Goal: Task Accomplishment & Management: Manage account settings

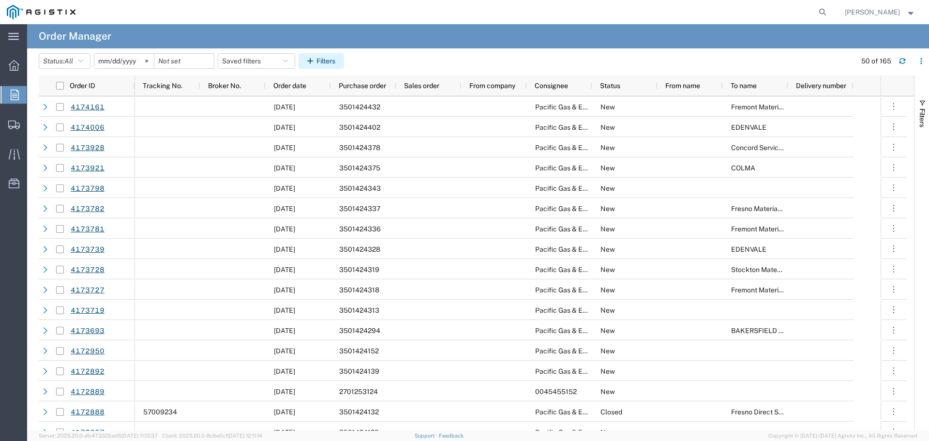
click at [330, 62] on button "Filters" at bounding box center [322, 60] width 46 height 15
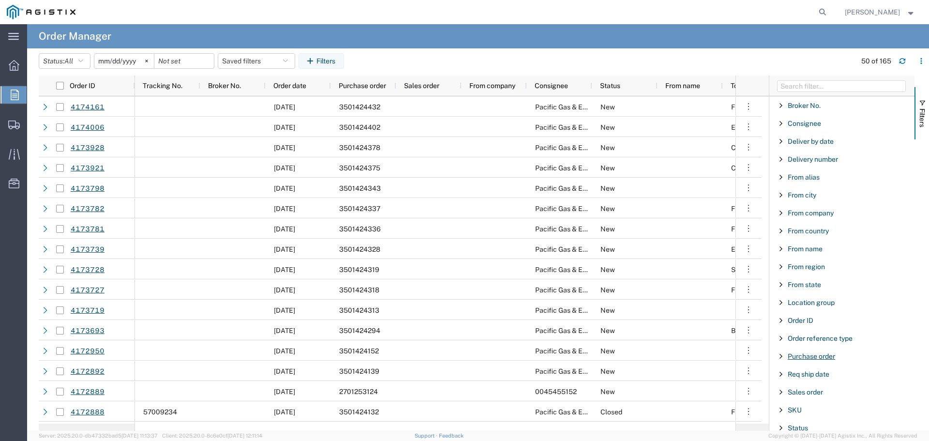
click at [817, 357] on span "Purchase order" at bounding box center [811, 356] width 47 height 8
click at [823, 399] on input "Filter Value" at bounding box center [845, 397] width 127 height 12
type input "3501422756"
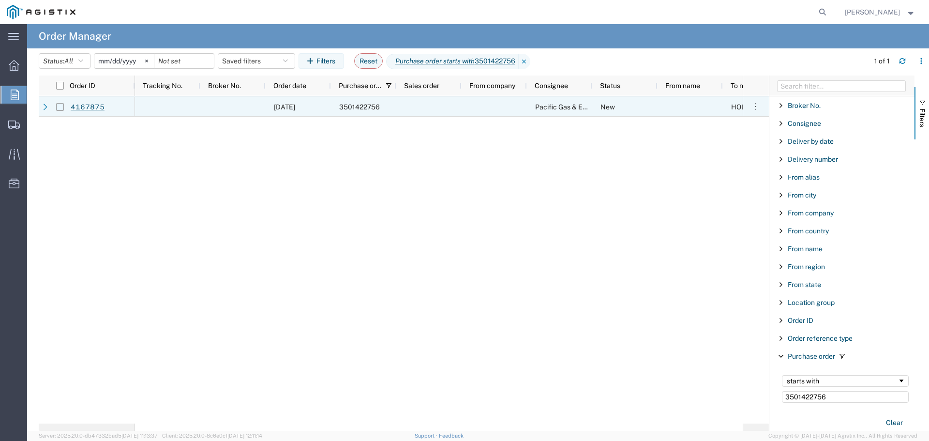
click at [60, 107] on input "Press Space to toggle row selection (unchecked)" at bounding box center [60, 107] width 8 height 8
checkbox input "true"
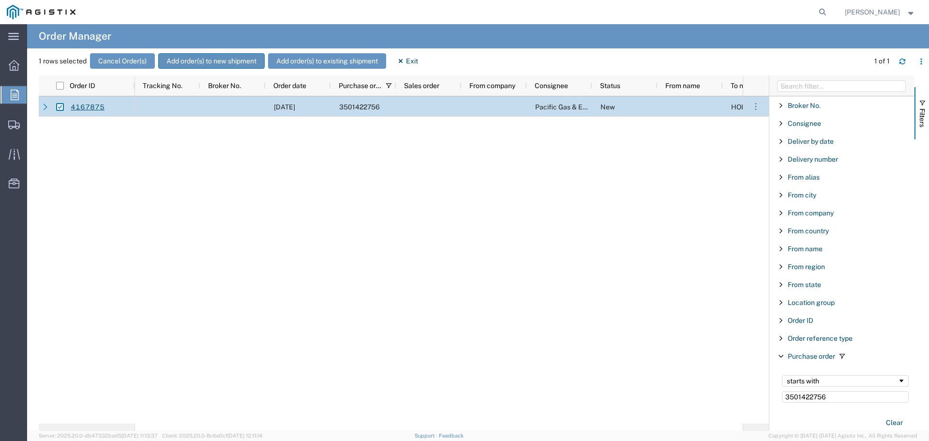
click at [174, 64] on button "Add order(s) to new shipment" at bounding box center [211, 60] width 107 height 15
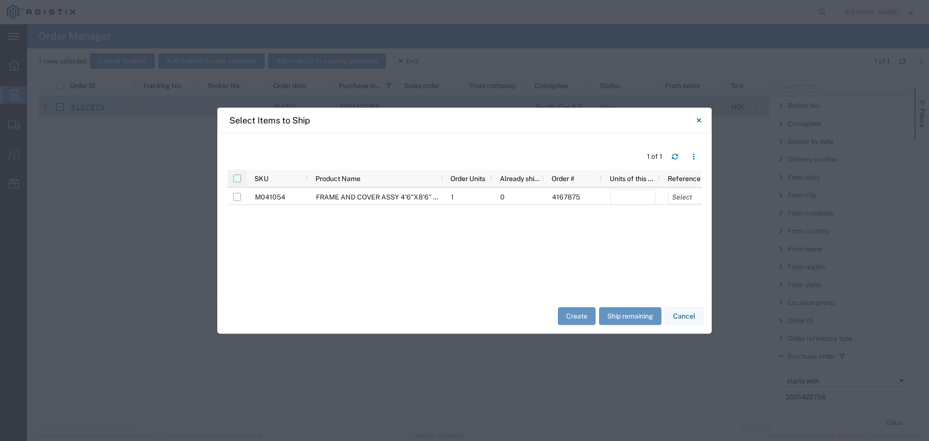
click at [237, 179] on input "checkbox" at bounding box center [237, 178] width 8 height 8
checkbox input "true"
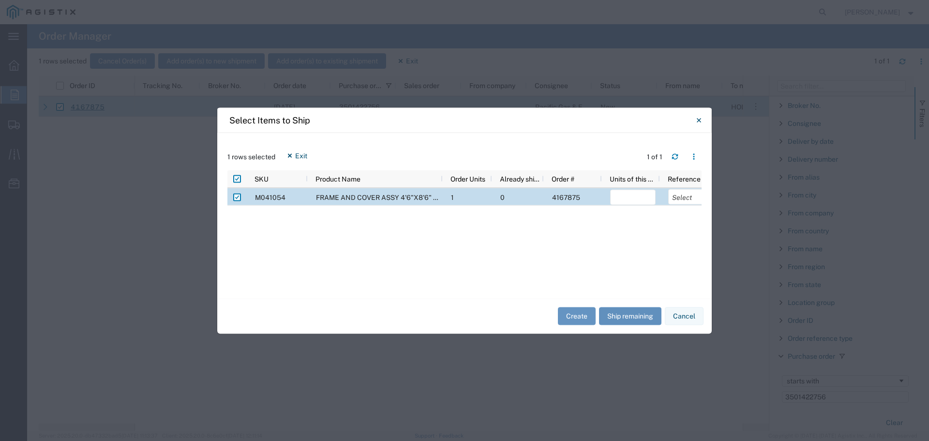
click at [624, 313] on button "Ship remaining" at bounding box center [630, 316] width 62 height 18
type input "1"
click at [683, 196] on select "Select Purchase Order Delivery Number" at bounding box center [692, 196] width 46 height 15
select select "PURCHORD"
click at [669, 189] on select "Select Purchase Order Delivery Number" at bounding box center [692, 196] width 46 height 15
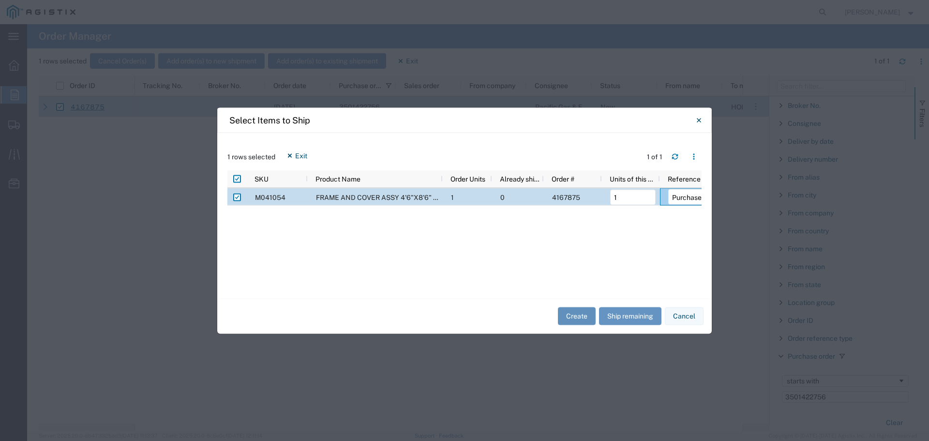
click at [571, 319] on button "Create" at bounding box center [577, 316] width 38 height 18
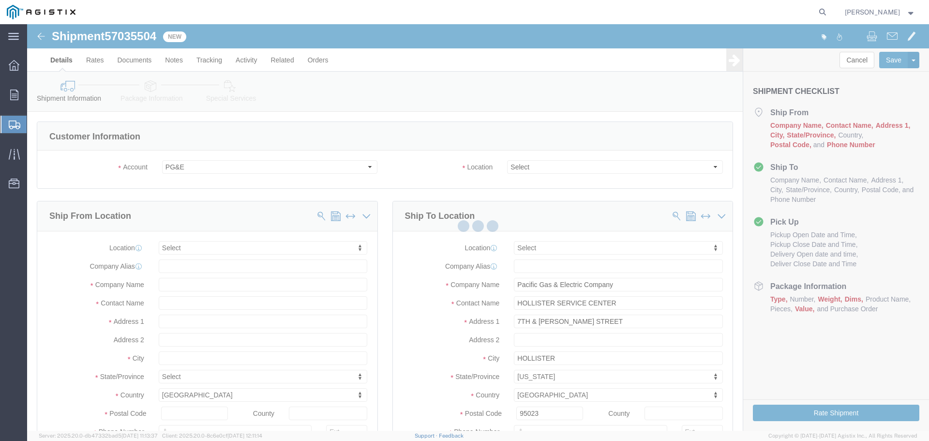
select select
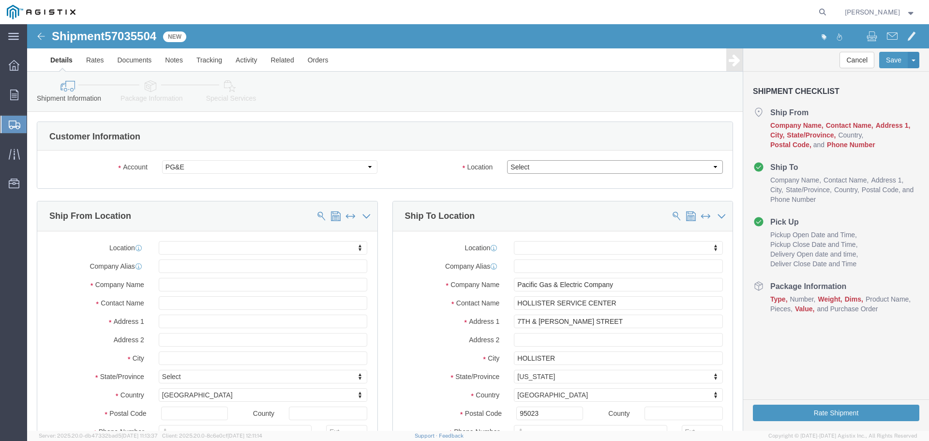
click select "Select All Others [GEOGRAPHIC_DATA] [GEOGRAPHIC_DATA] [GEOGRAPHIC_DATA] [GEOGRA…"
select select "23082"
click select "Select All Others [GEOGRAPHIC_DATA] [GEOGRAPHIC_DATA] [GEOGRAPHIC_DATA] [GEOGRA…"
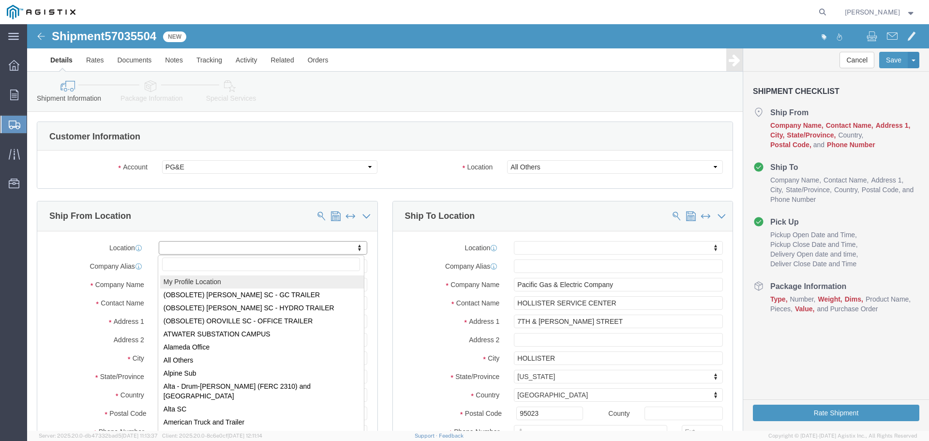
select select "MYPROFILE"
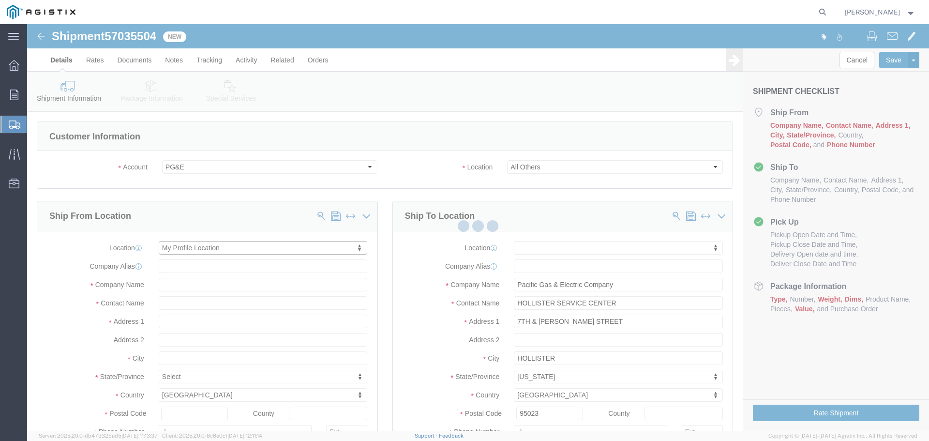
select select "CA"
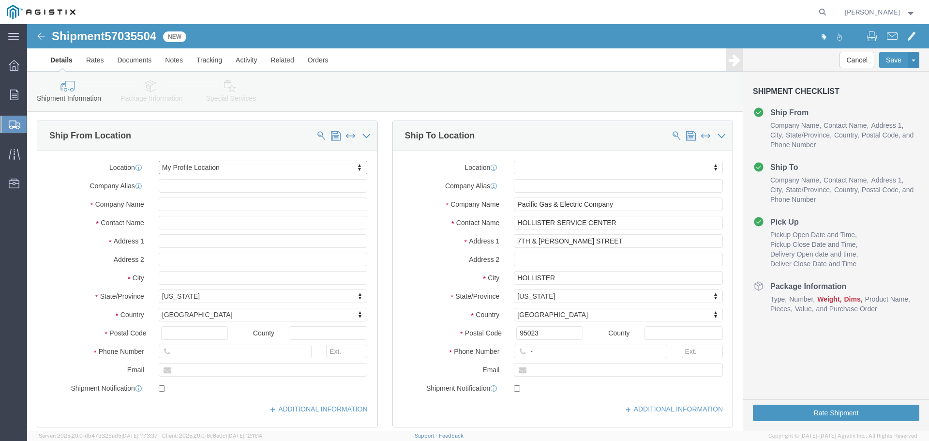
scroll to position [97, 0]
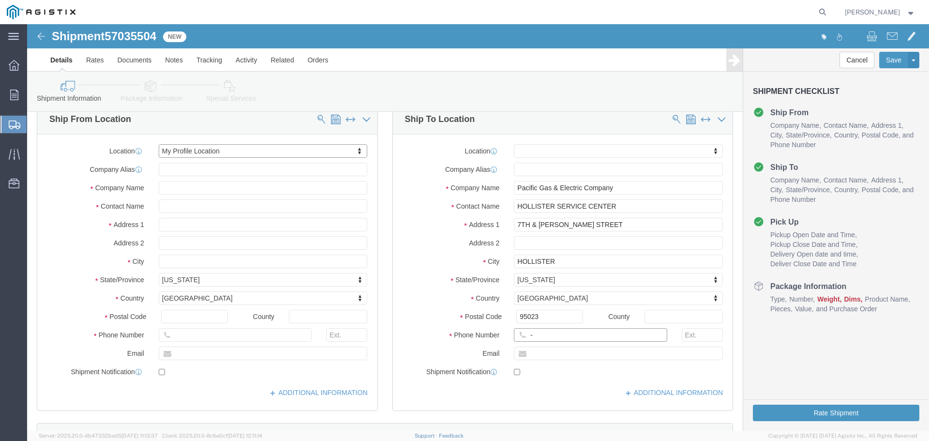
click input "-"
type input "123-456-7891"
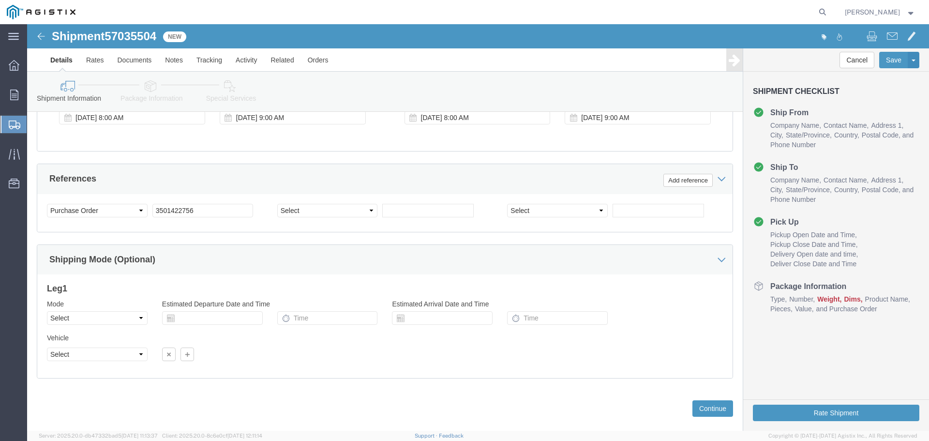
scroll to position [657, 0]
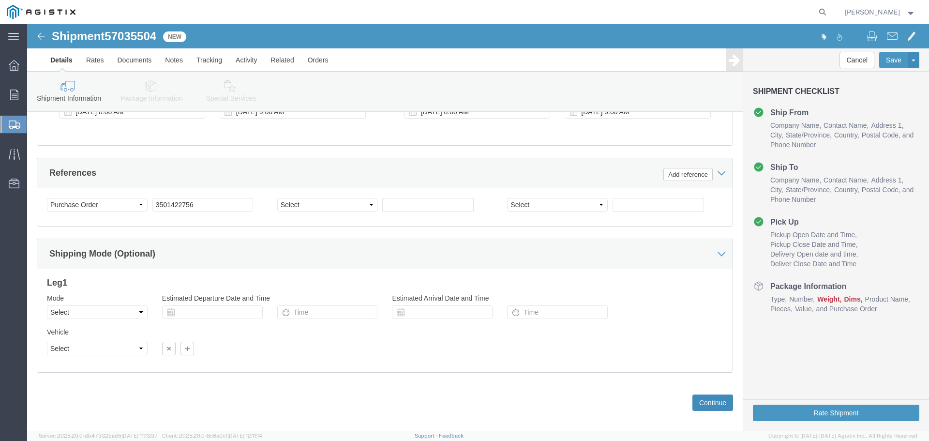
click button "Continue"
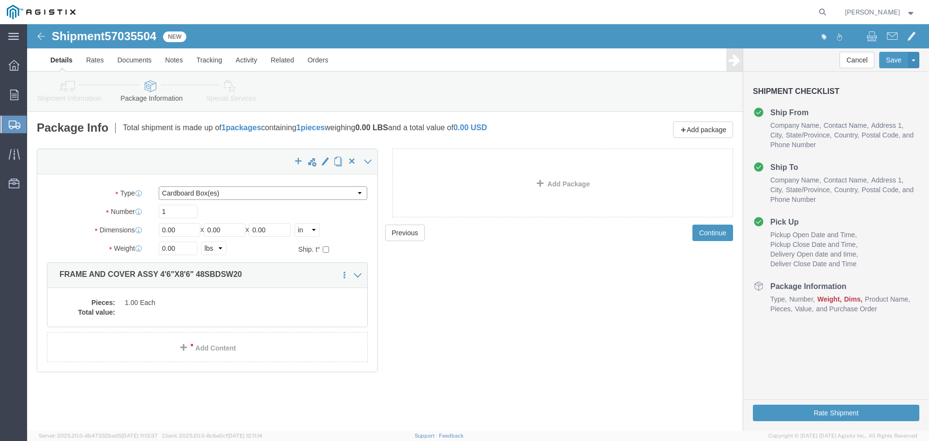
click select "Select Bulk Bundle(s) Cardboard Box(es) Carton(s) Crate(s) Drum(s) (Fiberboard)…"
select select "YRPK"
click select "Select Bulk Bundle(s) Cardboard Box(es) Carton(s) Crate(s) Drum(s) (Fiberboard)…"
click input "1"
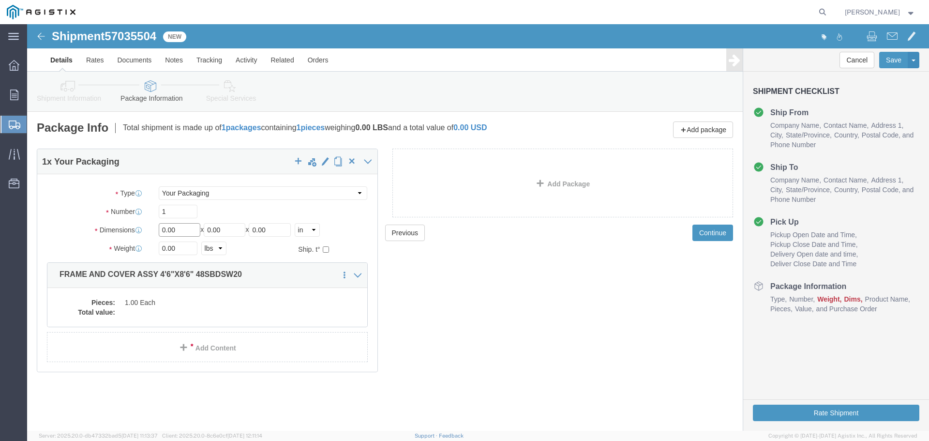
click input "0.00"
type input "54"
type input "102"
type input "6"
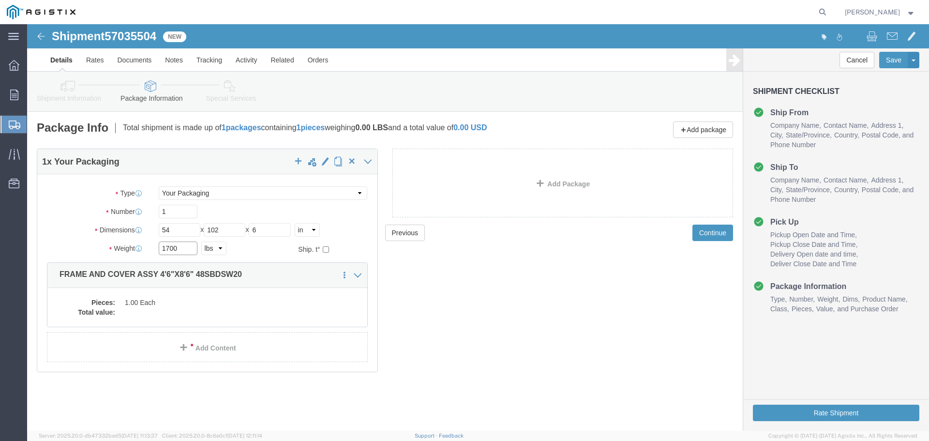
type input "1700"
click div "Pieces: 1.00 Each Total value:"
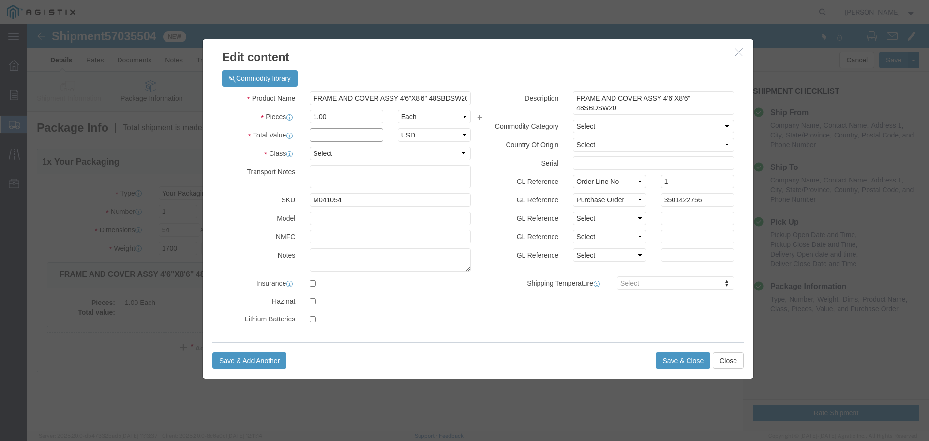
click input "text"
type input "1"
click select "Select 50 55 60 65 70 85 92.5 100 125 175 250 300 400"
select select "55"
click select "Select 50 55 60 65 70 85 92.5 100 125 175 250 300 400"
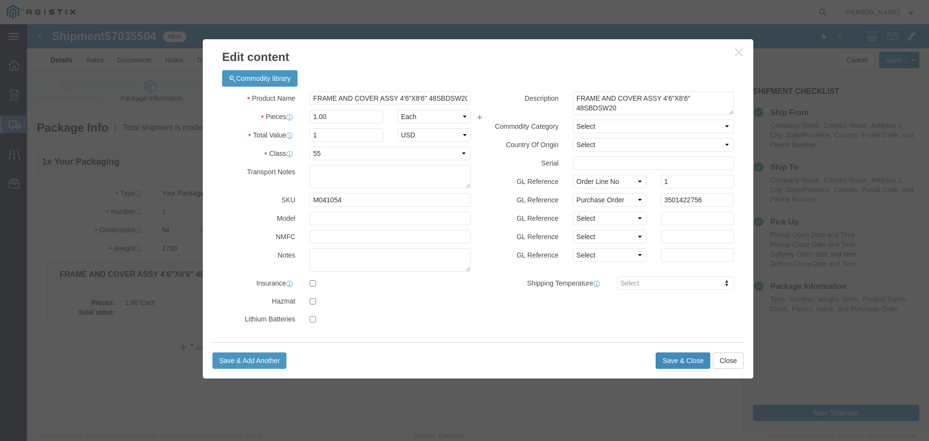
click button "Save & Close"
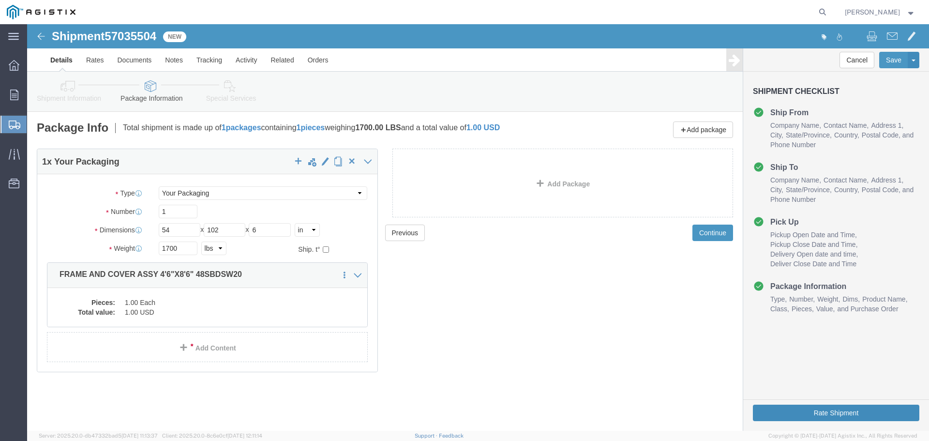
click button "Rate Shipment"
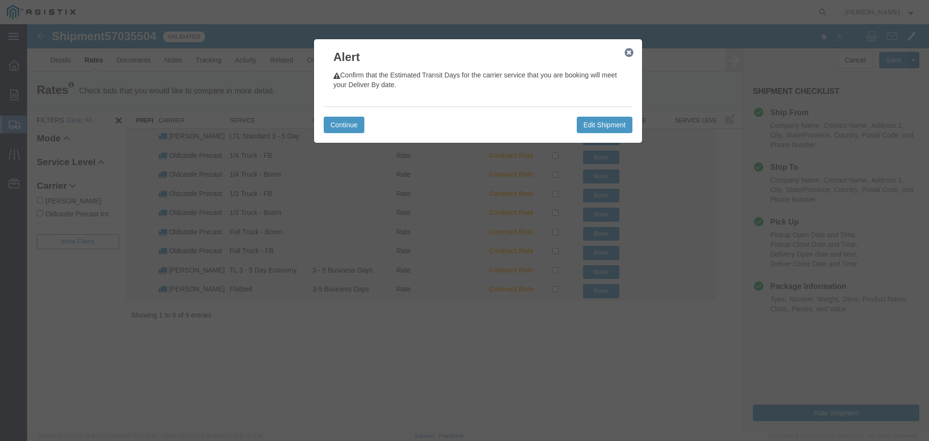
click at [628, 52] on icon "button" at bounding box center [629, 53] width 9 height 8
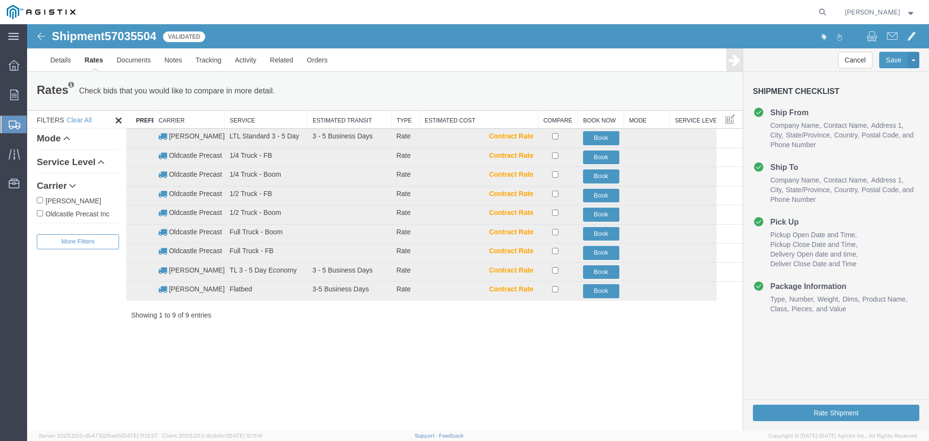
click at [67, 214] on label "Oldcastle Precast Inc" at bounding box center [78, 213] width 82 height 11
click at [43, 214] on input "Oldcastle Precast Inc" at bounding box center [40, 213] width 6 height 6
checkbox input "true"
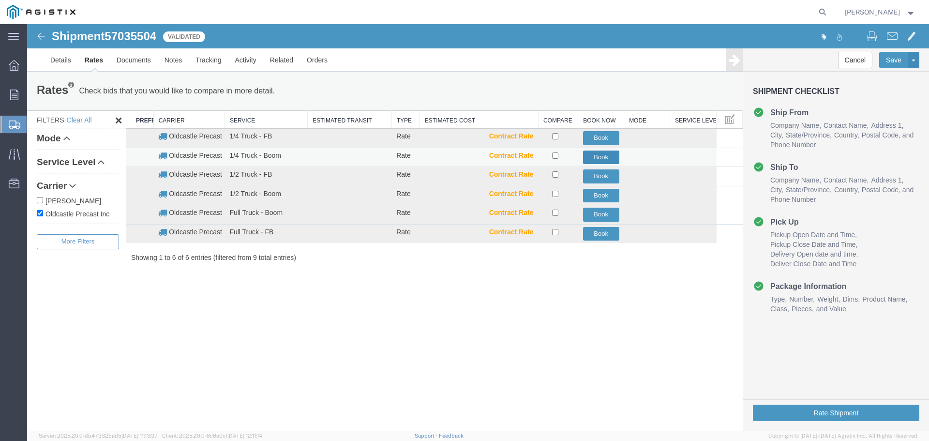
click at [596, 154] on button "Book" at bounding box center [601, 158] width 36 height 14
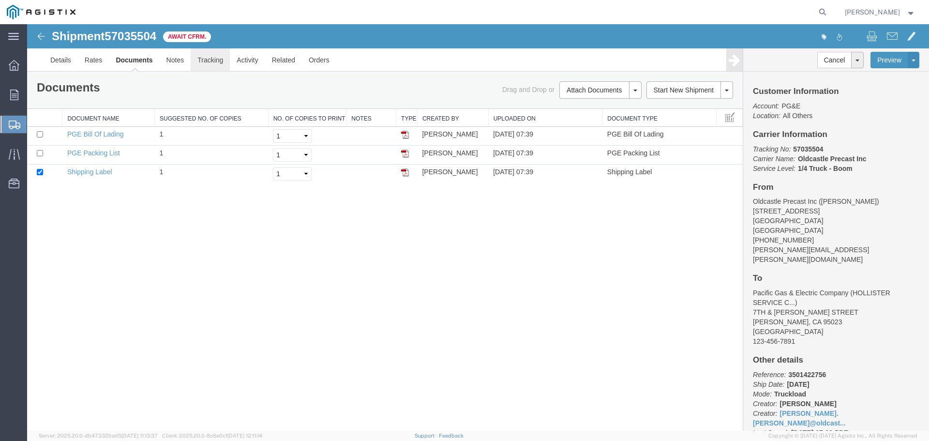
click at [214, 59] on link "Tracking" at bounding box center [210, 59] width 39 height 23
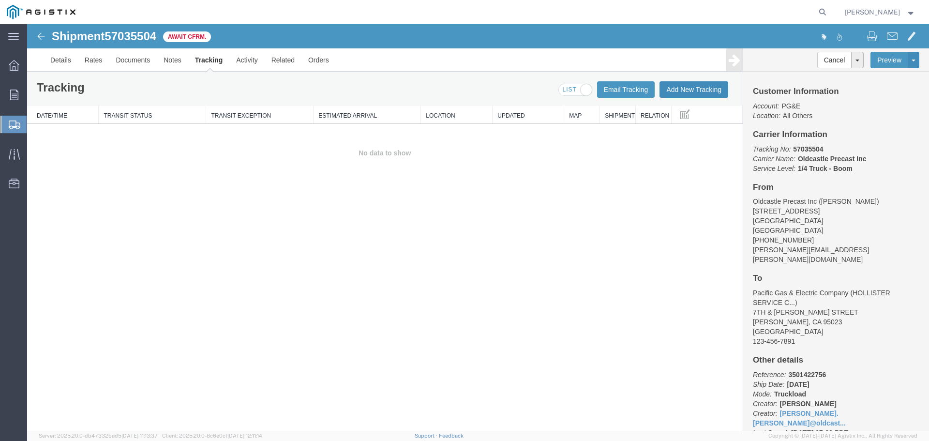
click at [685, 91] on button "Add New Tracking" at bounding box center [694, 89] width 69 height 16
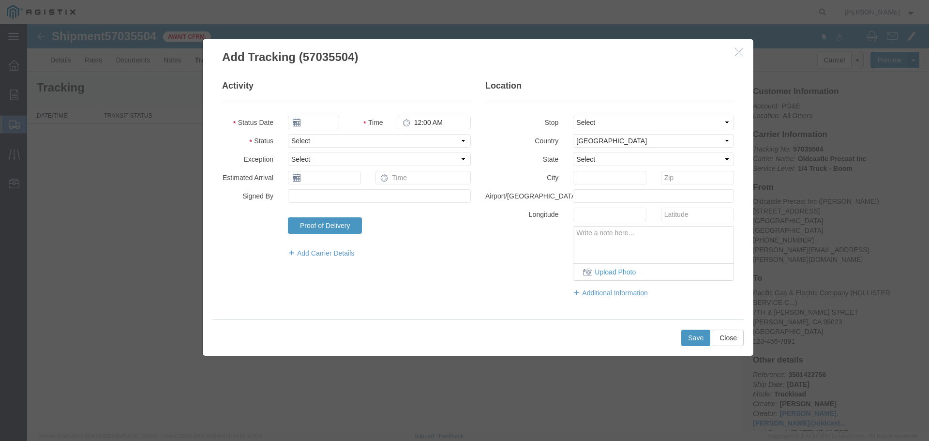
type input "[DATE]"
type input "8:00 AM"
click at [316, 139] on select "Select Arrival Notice Available Arrival Notice Imported Arrive at Delivery Loca…" at bounding box center [379, 141] width 183 height 14
select select "DELIVRED"
click at [288, 134] on select "Select Arrival Notice Available Arrival Notice Imported Arrive at Delivery Loca…" at bounding box center [379, 141] width 183 height 14
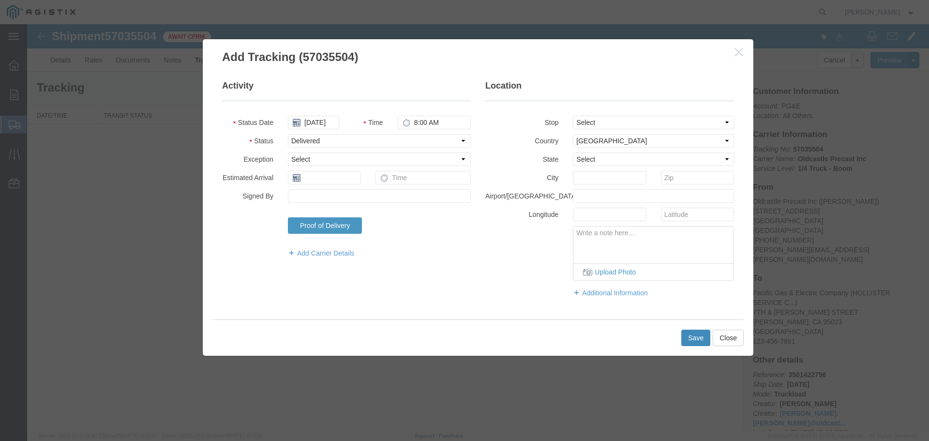
click at [684, 334] on button "Save" at bounding box center [696, 338] width 29 height 16
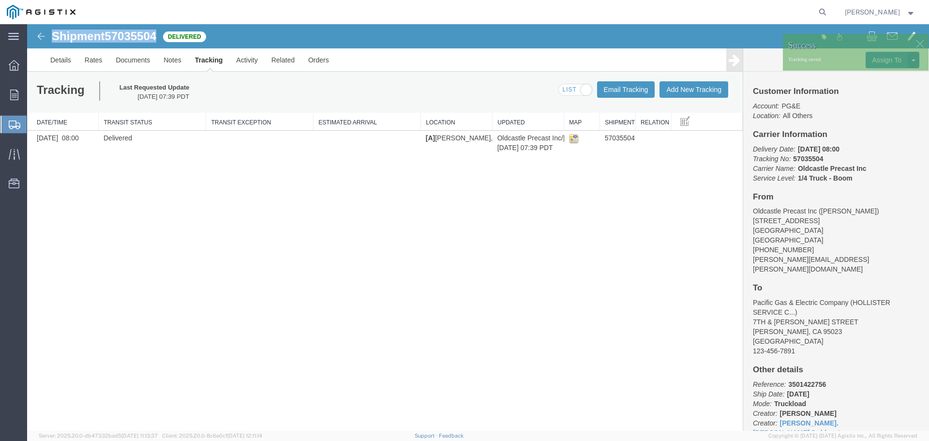
drag, startPoint x: 51, startPoint y: 37, endPoint x: 162, endPoint y: 43, distance: 111.0
click at [162, 43] on div "Shipment 57035504 1 of 1 Delivered" at bounding box center [253, 39] width 450 height 18
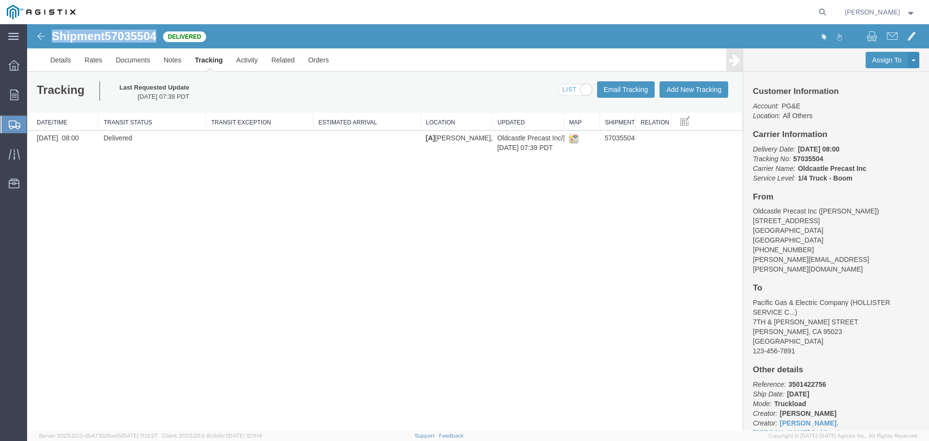
copy h1 "Shipment 57035504"
click at [14, 91] on icon at bounding box center [14, 95] width 8 height 11
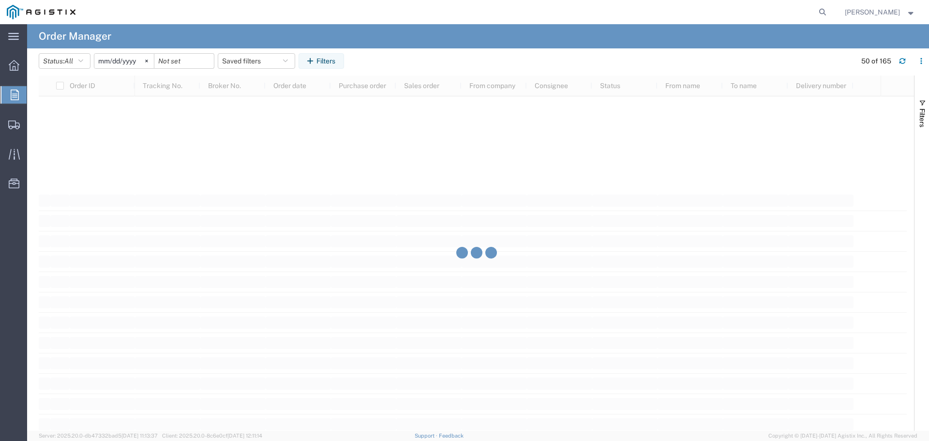
scroll to position [3020, 0]
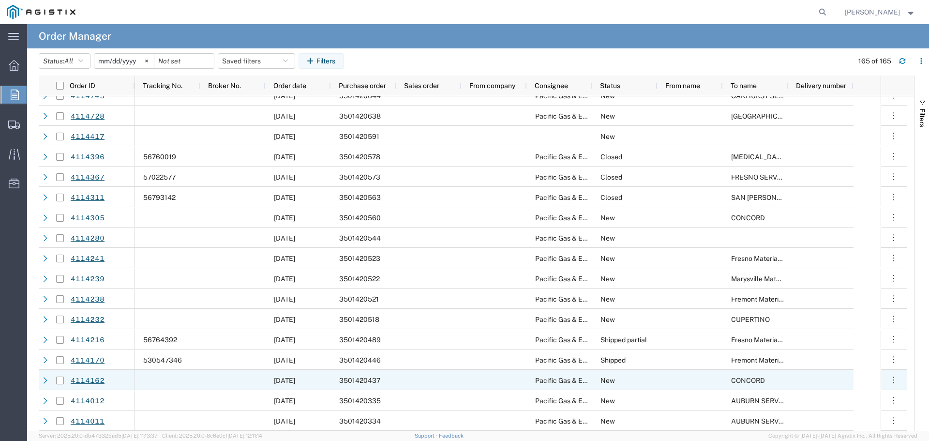
scroll to position [3021, 0]
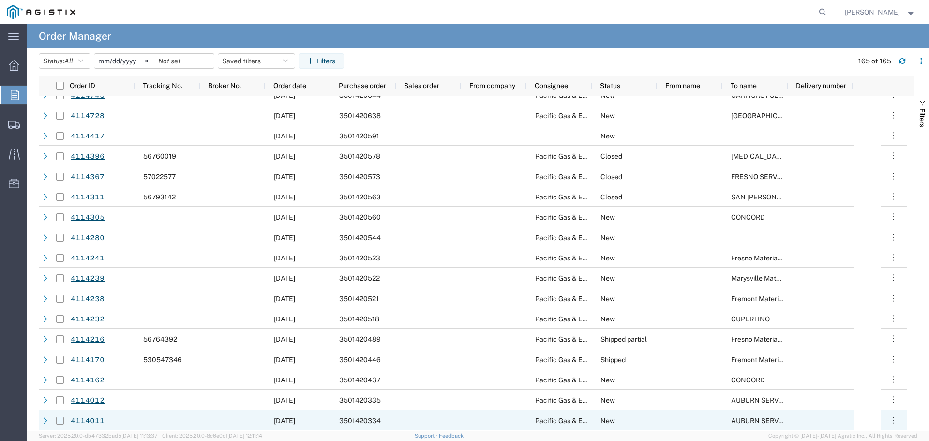
click at [57, 421] on input "Press Space to toggle row selection (unchecked)" at bounding box center [60, 421] width 8 height 8
checkbox input "true"
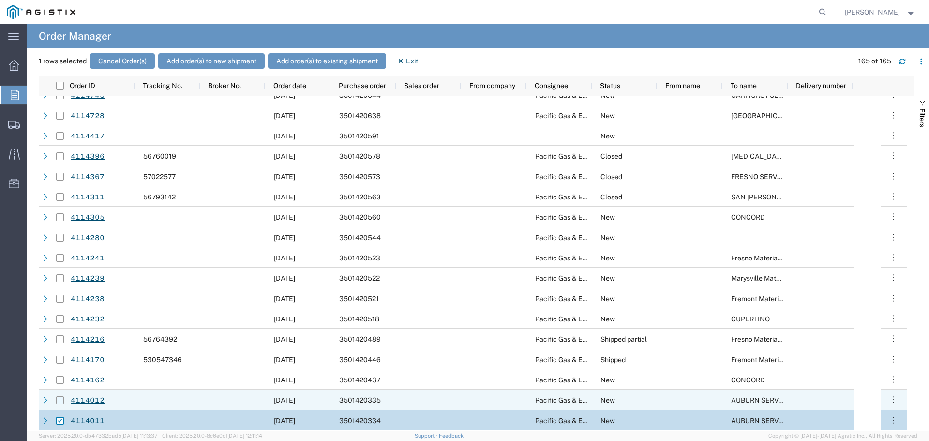
click at [58, 400] on input "Press Space to toggle row selection (unchecked)" at bounding box center [60, 400] width 8 height 8
checkbox input "true"
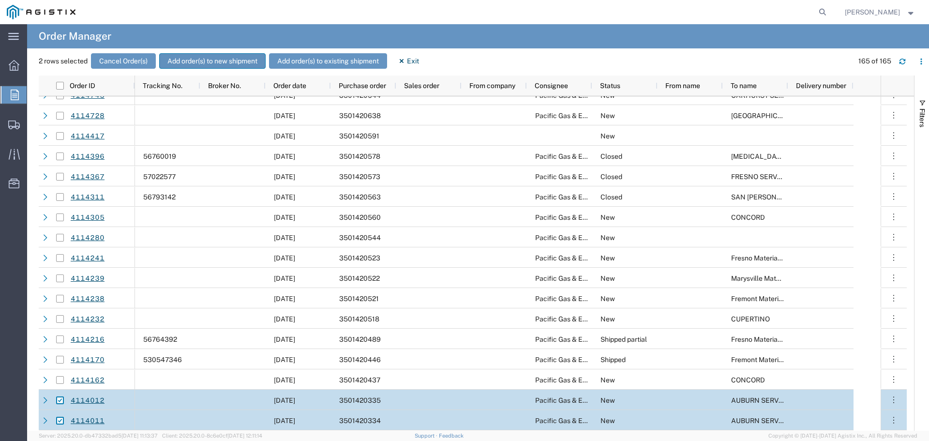
click at [184, 62] on button "Add order(s) to new shipment" at bounding box center [212, 60] width 107 height 15
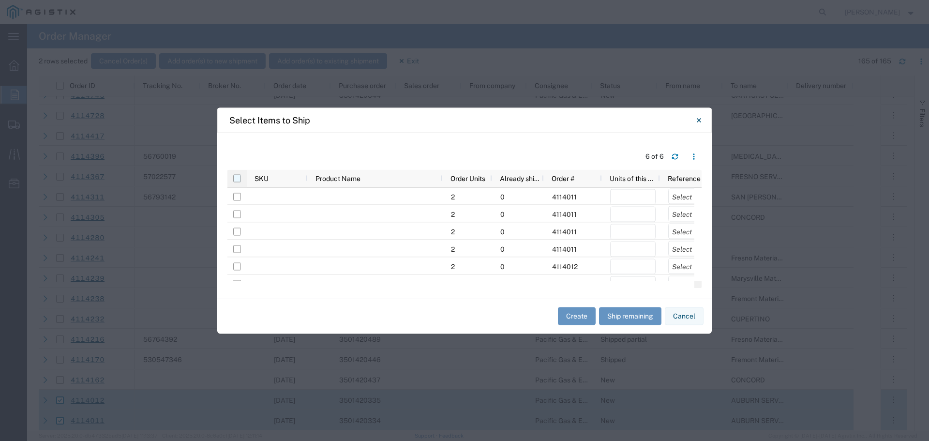
click at [237, 178] on input "checkbox" at bounding box center [237, 178] width 8 height 8
checkbox input "true"
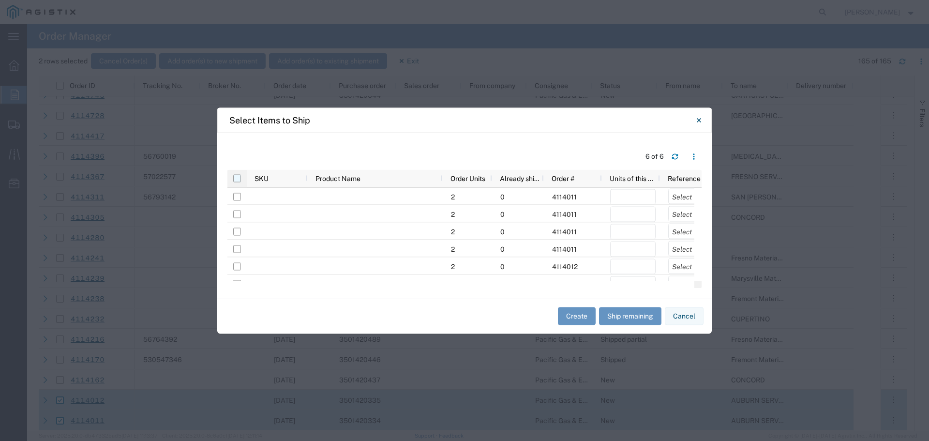
checkbox input "true"
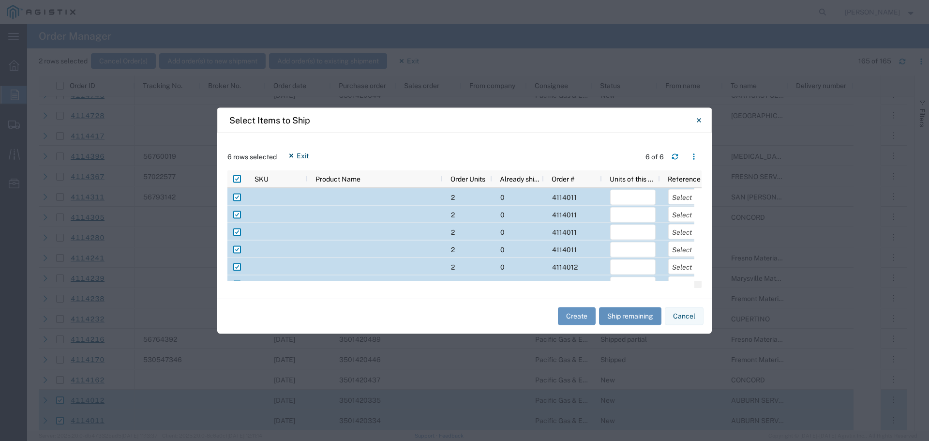
click at [637, 316] on button "Ship remaining" at bounding box center [630, 316] width 62 height 18
type input "2"
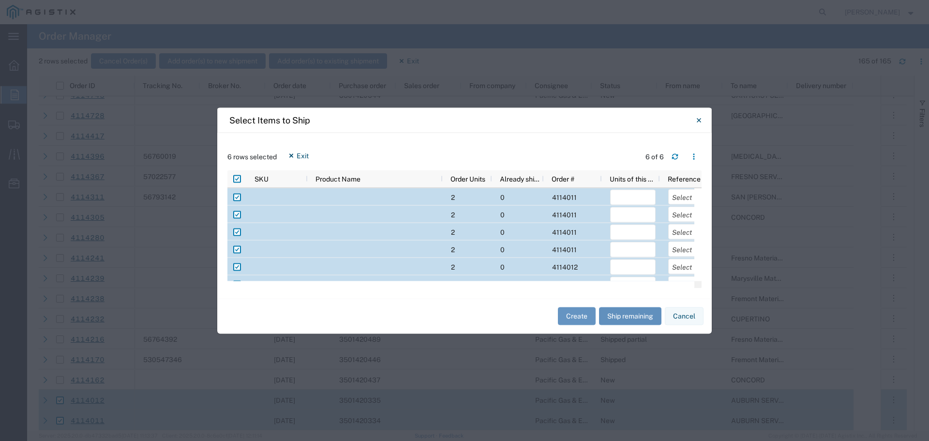
type input "2"
click at [676, 191] on select "Select Purchase Order Delivery Number" at bounding box center [692, 196] width 46 height 15
select select "PURCHORD"
click at [669, 189] on select "Select Purchase Order Delivery Number" at bounding box center [692, 196] width 46 height 15
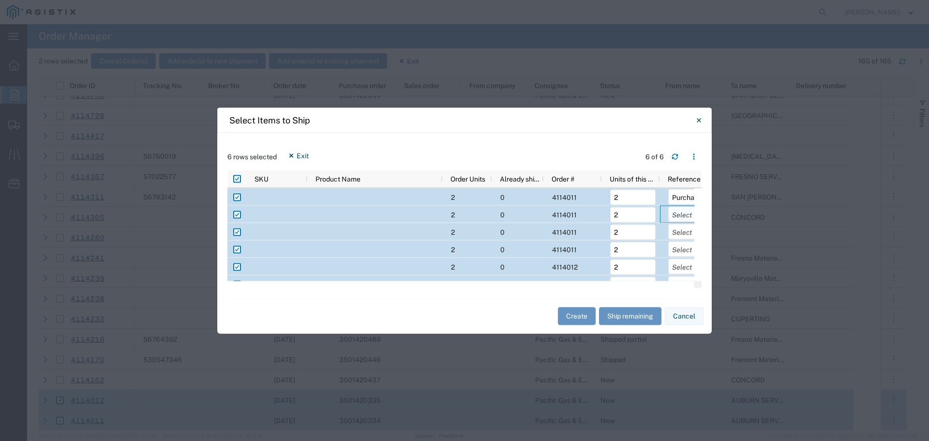
click at [680, 215] on select "Select Purchase Order Delivery Number" at bounding box center [692, 213] width 46 height 15
select select "PURCHORD"
click at [669, 206] on select "Select Purchase Order Delivery Number" at bounding box center [692, 213] width 46 height 15
click at [680, 234] on select "Select Purchase Order Delivery Number" at bounding box center [692, 231] width 46 height 15
select select "PURCHORD"
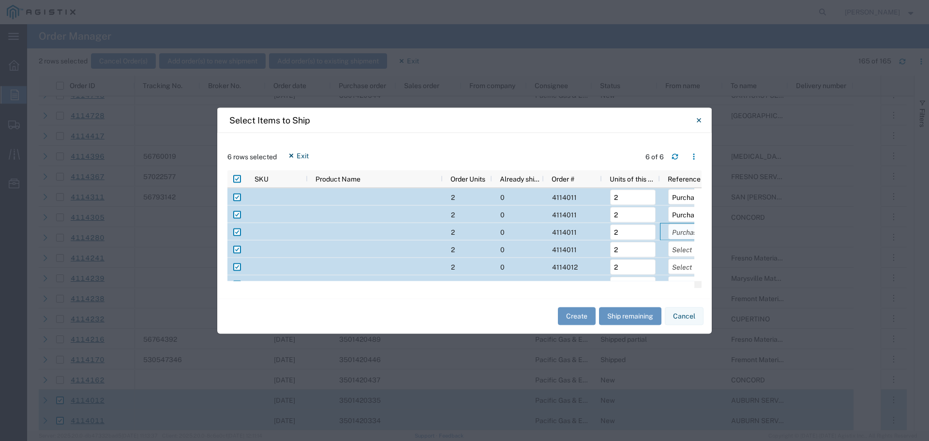
click at [669, 224] on select "Select Purchase Order Delivery Number" at bounding box center [692, 231] width 46 height 15
click at [682, 253] on select "Select Purchase Order Delivery Number" at bounding box center [692, 248] width 46 height 15
select select "PURCHORD"
click at [669, 241] on select "Select Purchase Order Delivery Number" at bounding box center [692, 248] width 46 height 15
click at [684, 271] on select "Select Purchase Order Delivery Number" at bounding box center [692, 266] width 46 height 15
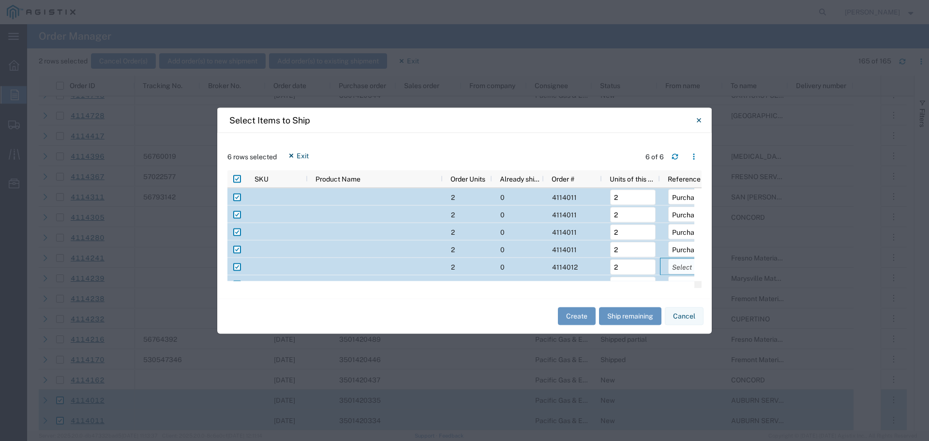
select select "PURCHORD"
click at [669, 259] on select "Select Purchase Order Delivery Number" at bounding box center [692, 266] width 46 height 15
click at [681, 274] on select "Select Purchase Order Delivery Number" at bounding box center [692, 271] width 46 height 15
click at [687, 273] on select "Select Purchase Order Delivery Number" at bounding box center [692, 271] width 46 height 15
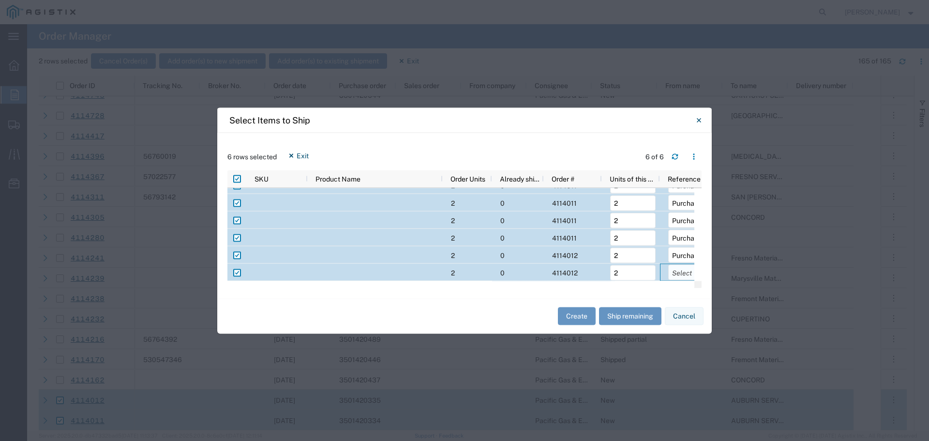
select select "PURCHORD"
click at [669, 264] on select "Select Purchase Order Delivery Number" at bounding box center [692, 271] width 46 height 15
click at [580, 315] on button "Create" at bounding box center [577, 316] width 38 height 18
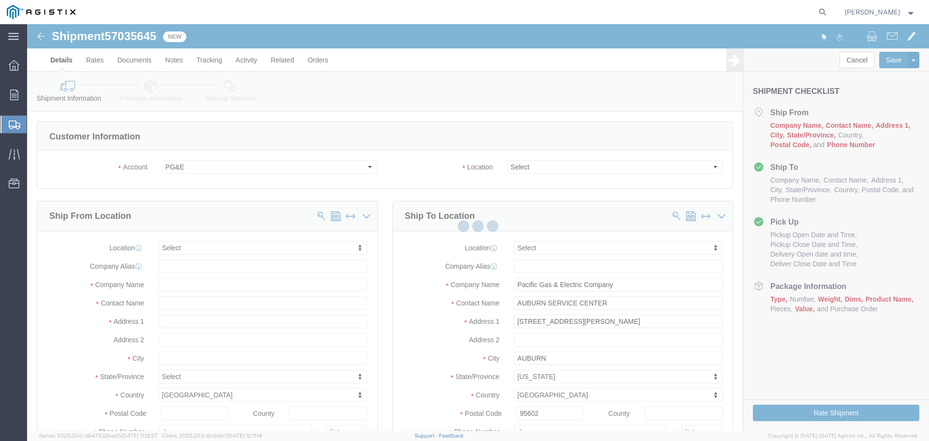
select select
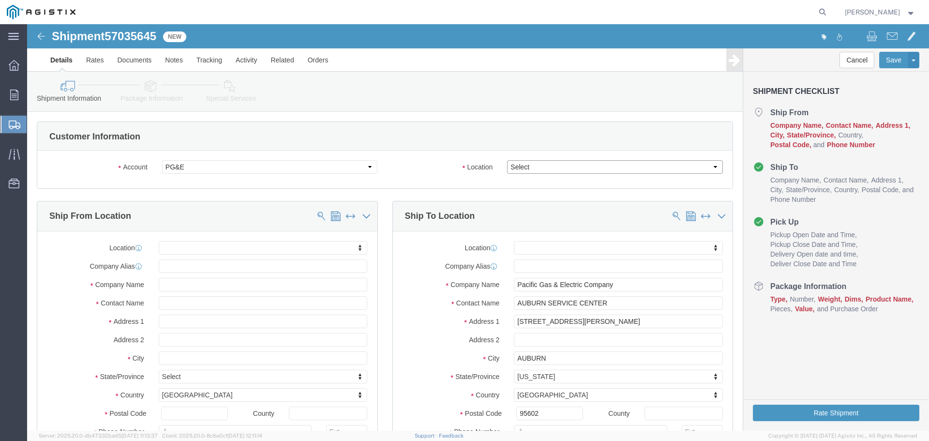
click select "Select All Others [GEOGRAPHIC_DATA] [GEOGRAPHIC_DATA] [GEOGRAPHIC_DATA] [GEOGRA…"
select select "23082"
click select "Select All Others [GEOGRAPHIC_DATA] [GEOGRAPHIC_DATA] [GEOGRAPHIC_DATA] [GEOGRA…"
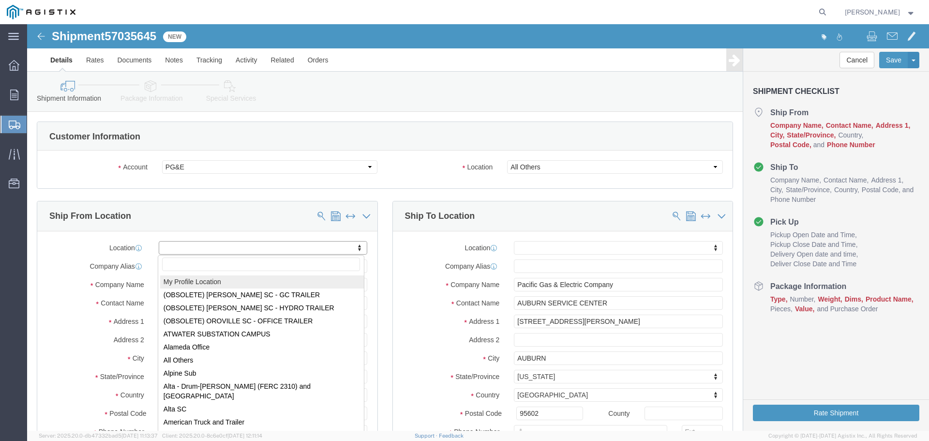
select select "MYPROFILE"
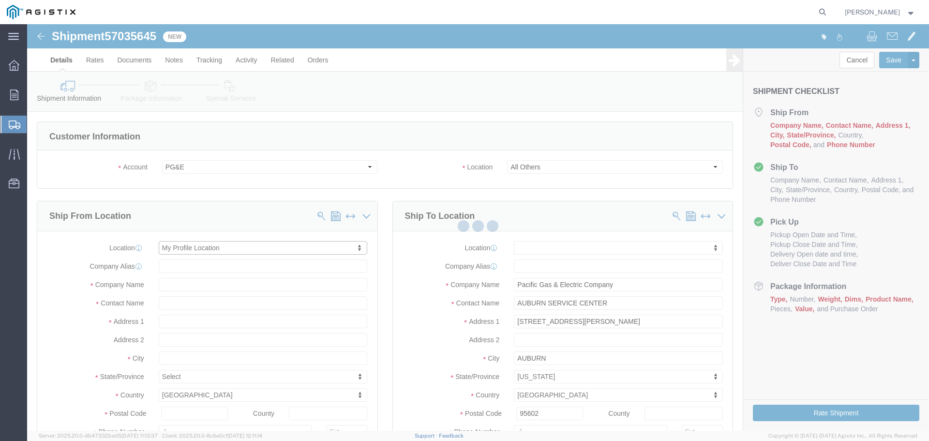
select select "CA"
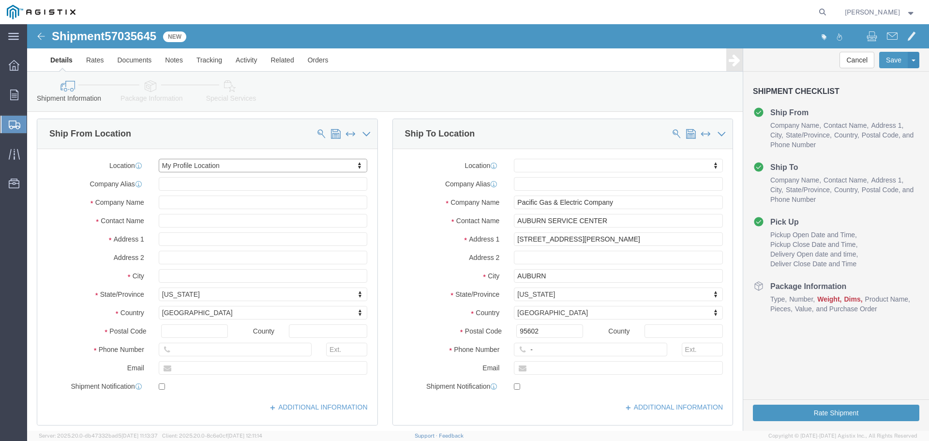
scroll to position [97, 0]
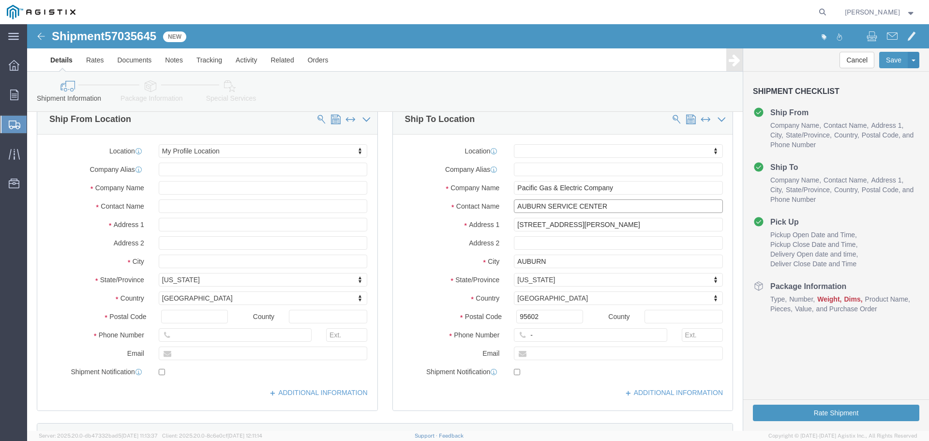
click input "AUBURN SERVICE CENTER"
drag, startPoint x: 584, startPoint y: 202, endPoint x: 419, endPoint y: 208, distance: 165.2
click div "Address [STREET_ADDRESS][PERSON_NAME]"
paste input "[STREET_ADDRESS]"
type input "[STREET_ADDRESS]"
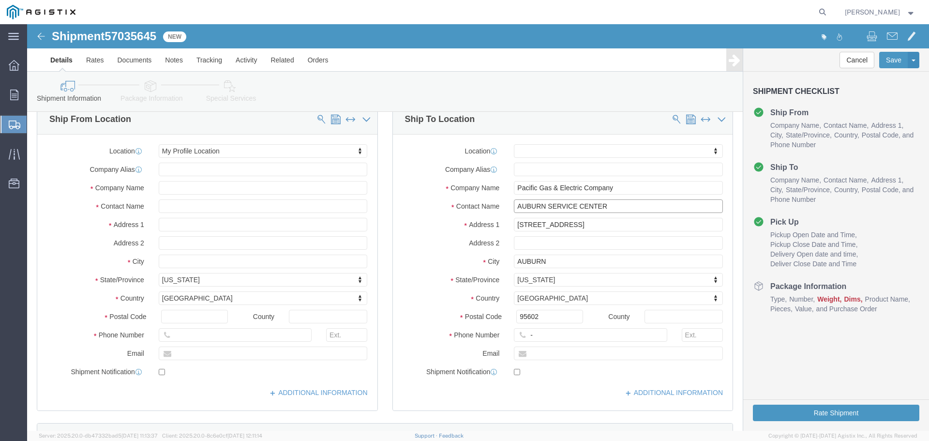
drag, startPoint x: 584, startPoint y: 182, endPoint x: 407, endPoint y: 175, distance: 177.8
click div "Location My Profile Location (OBSOLETE) [PERSON_NAME] SC - GC TRAILER (OBSOLETE…"
type input "Colfax Job"
type input "Colfax"
type input "95713"
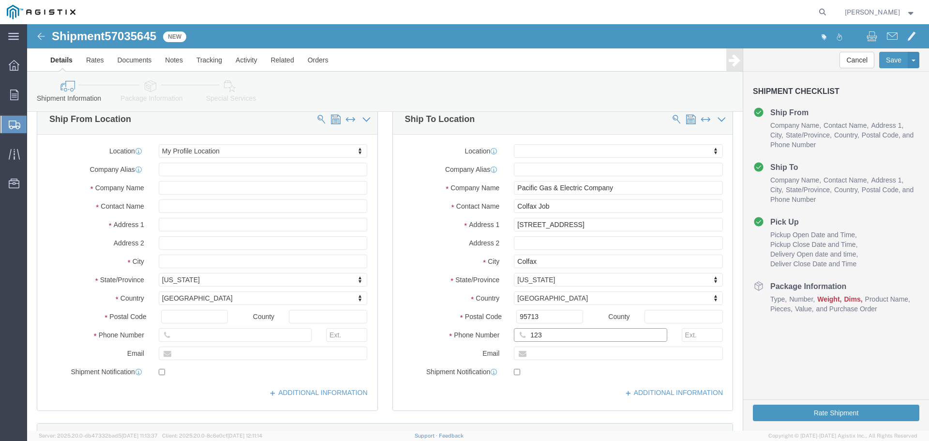
type input "123-456-7891"
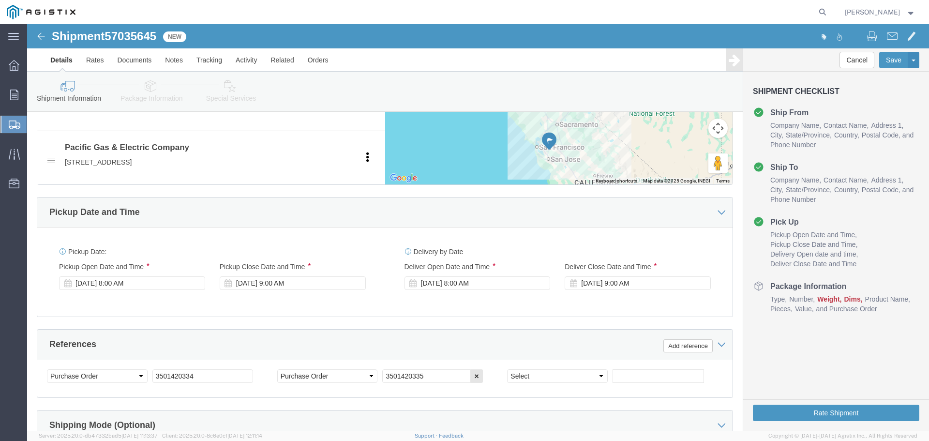
scroll to position [533, 0]
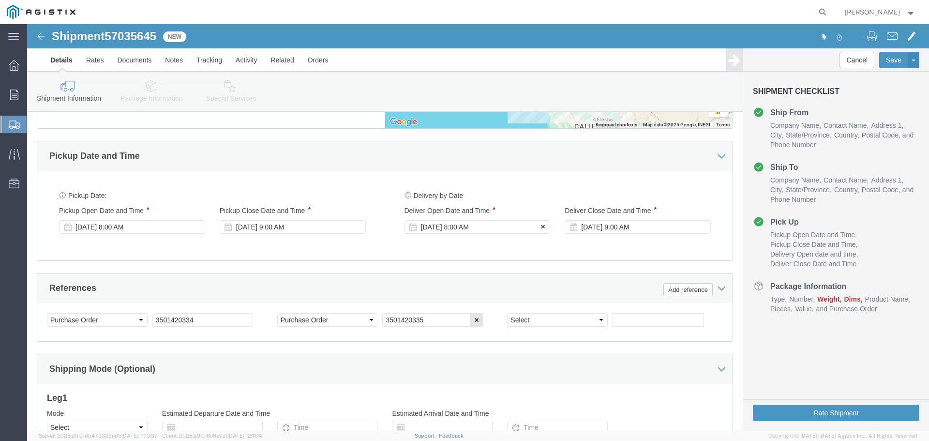
click div "[DATE] 8:00 AM"
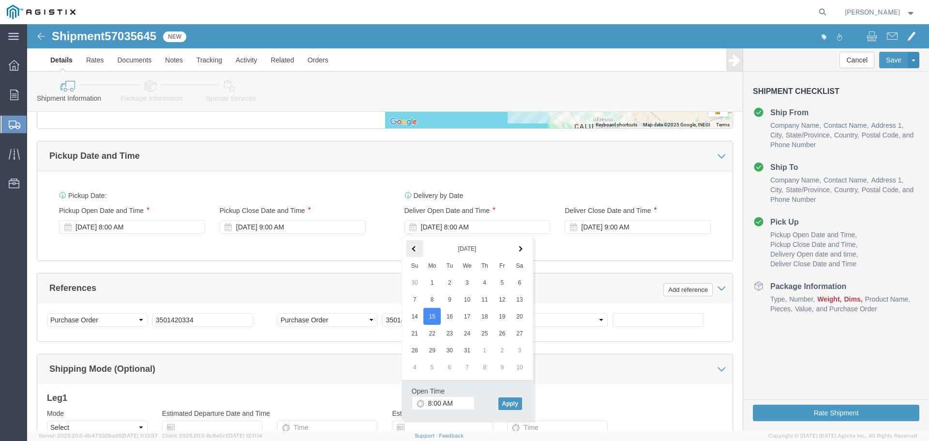
click th
click button "Apply"
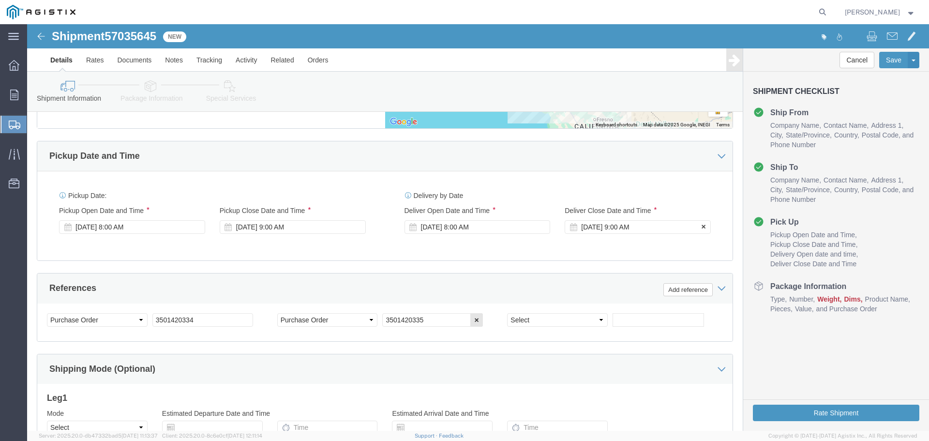
click div "[DATE] 9:00 AM"
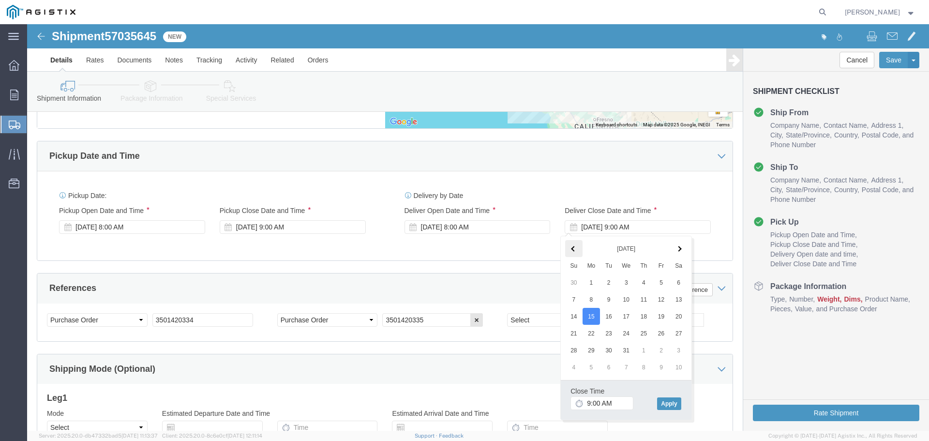
click th
click span
click button "Apply"
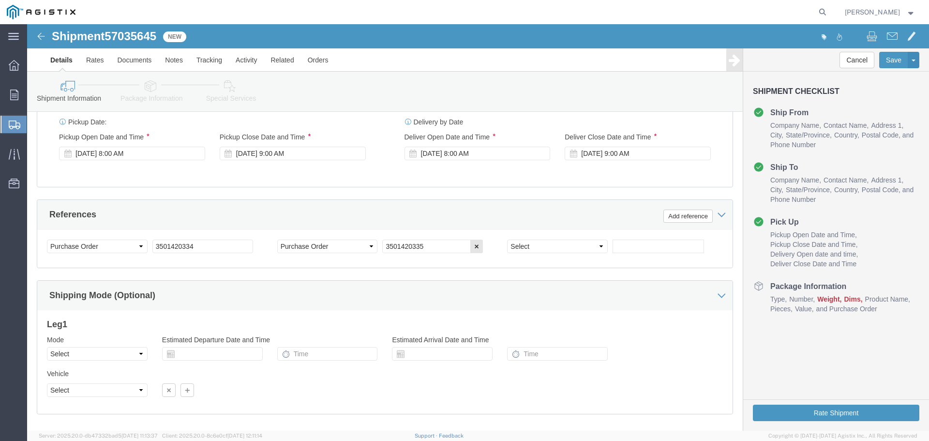
scroll to position [657, 0]
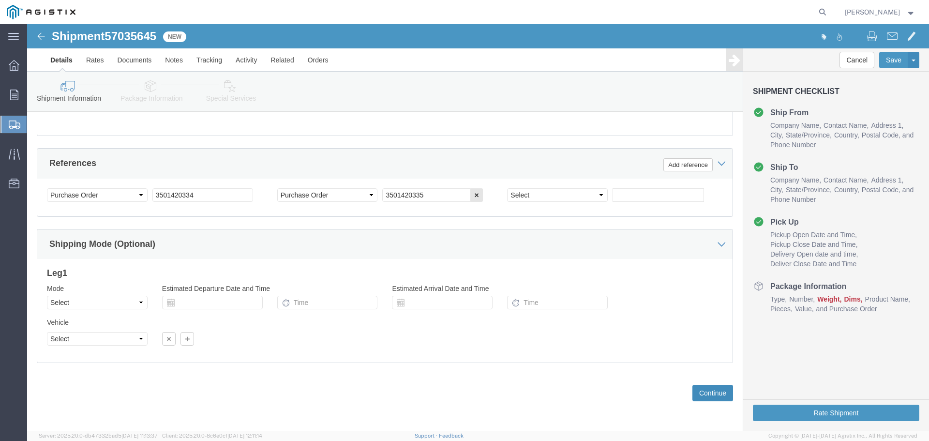
click button "Continue"
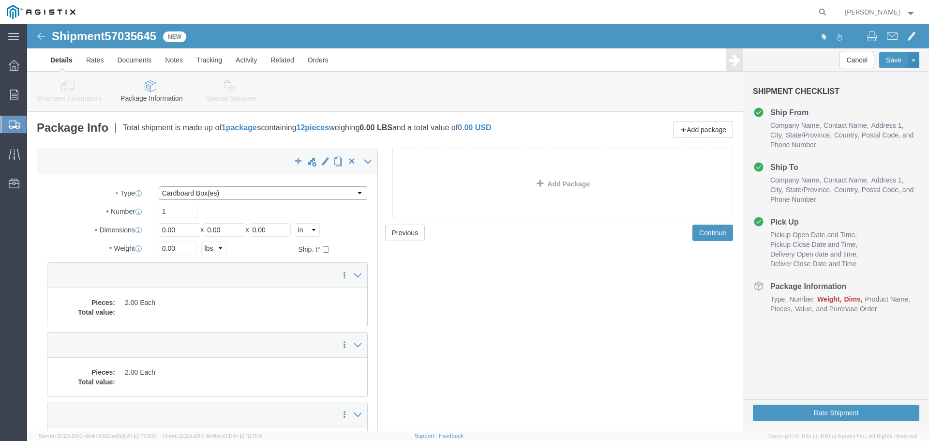
click select "Select Bulk Bundle(s) Cardboard Box(es) Carton(s) Crate(s) Drum(s) (Fiberboard)…"
select select "YRPK"
click select "Select Bulk Bundle(s) Cardboard Box(es) Carton(s) Crate(s) Drum(s) (Fiberboard)…"
click input "1"
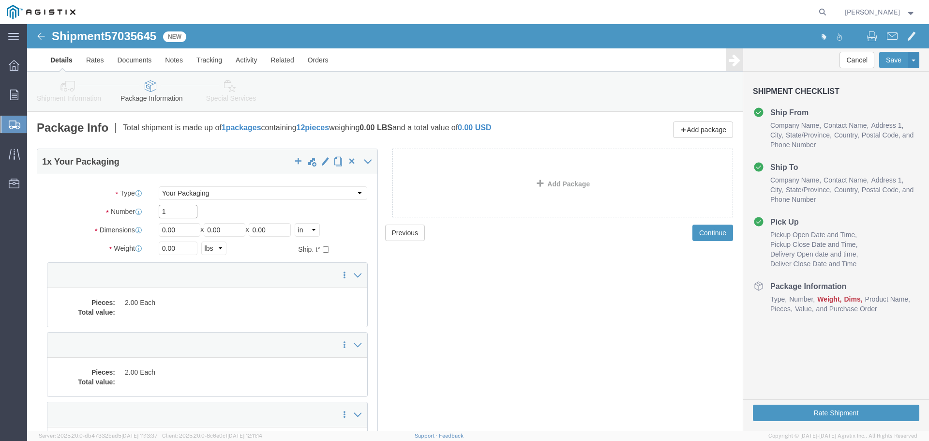
click input "1"
type input "12"
type input "3"
type input "54"
type input "102"
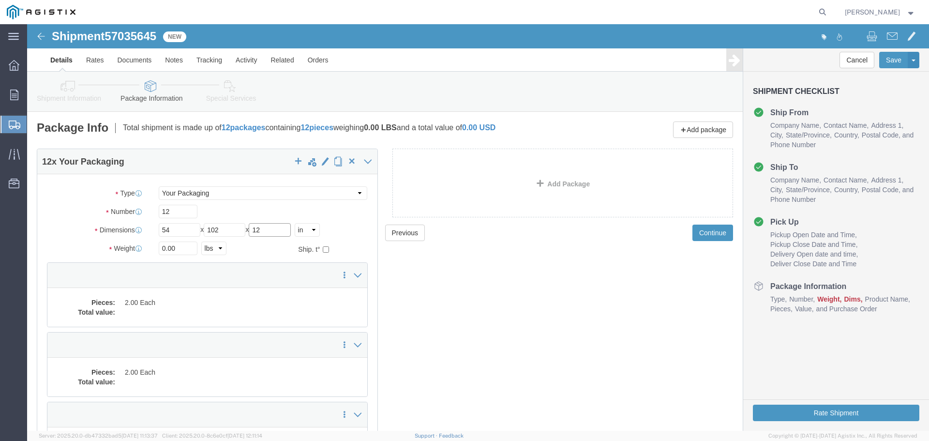
type input "12"
click input "0.00"
click div "Weight 0.00 Select kgs lbs Ship. t°"
type input "6126"
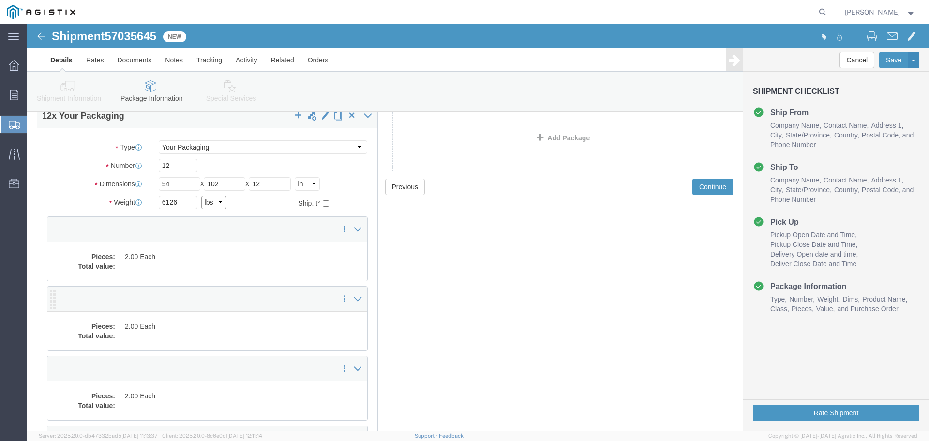
scroll to position [97, 0]
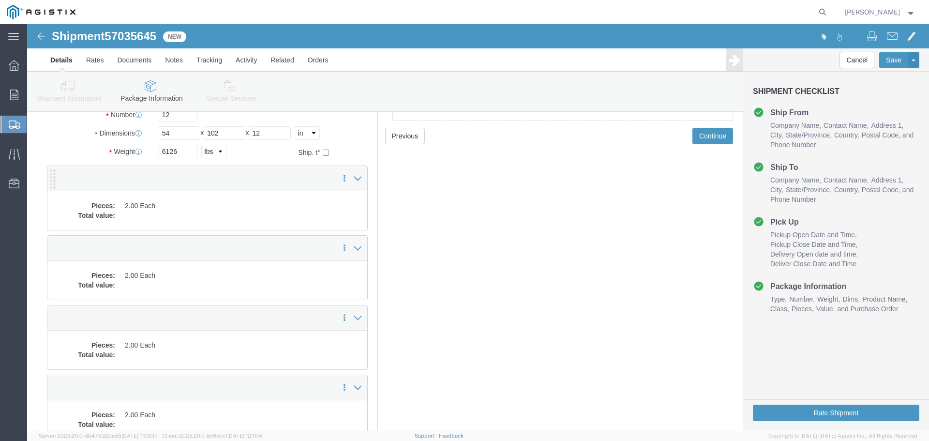
click dd "2.00 Each"
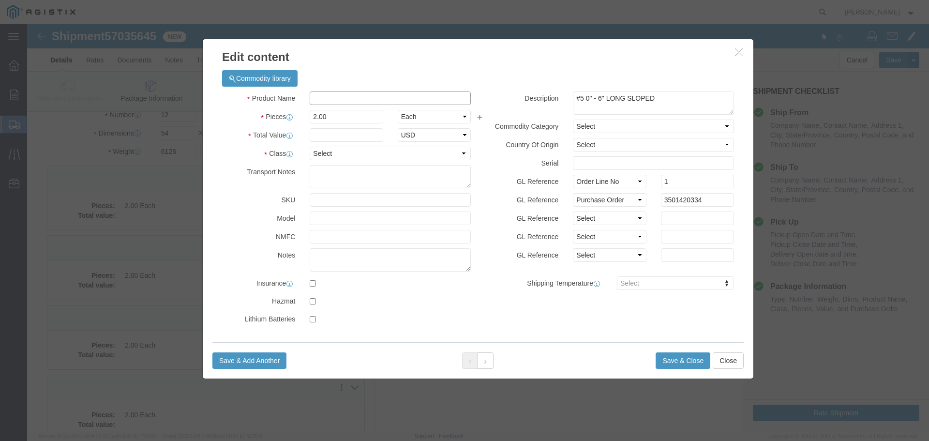
click input "text"
drag, startPoint x: 286, startPoint y: 72, endPoint x: 191, endPoint y: 74, distance: 95.4
click div "Commodity library Product Name Wedge Pieces 2.00 Select Bag Barrels 100Board Fe…"
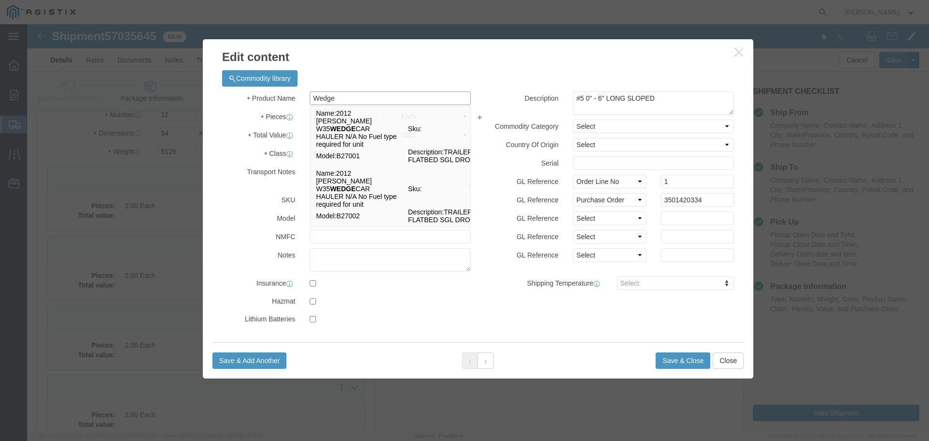
type input "Wedge"
drag, startPoint x: 213, startPoint y: 136, endPoint x: 223, endPoint y: 134, distance: 9.5
click div "Class Select 50 55 60 65 70 85 92.5 100 125 175 250 300 400"
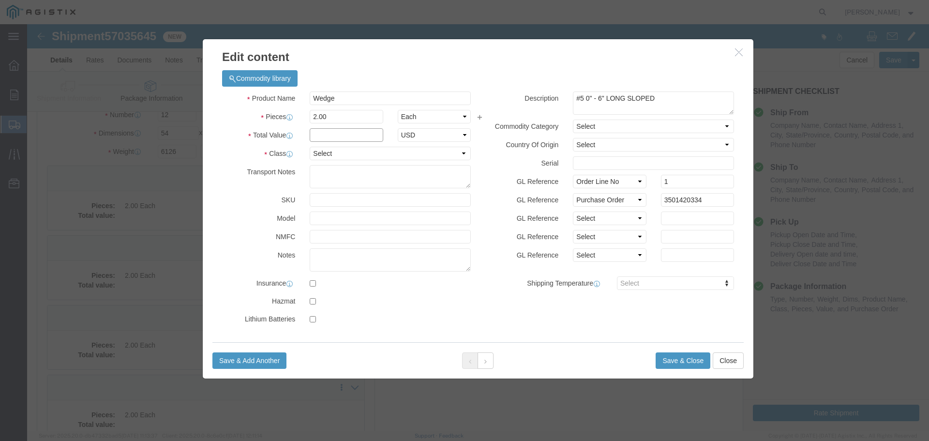
click input "text"
type input "1"
select select "USD"
select select "55"
click button "Save & Close"
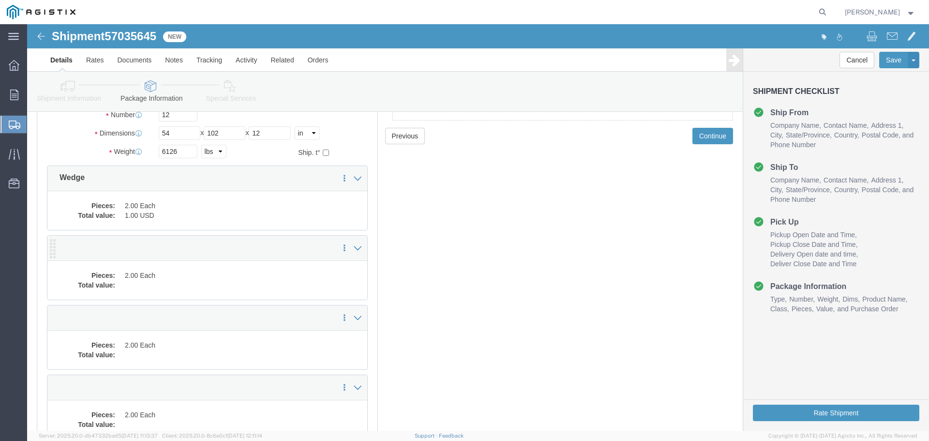
click dd "2.00 Each"
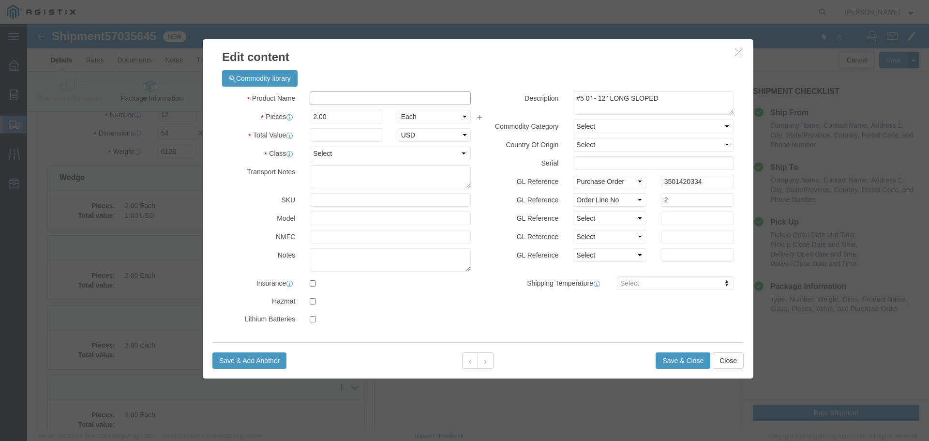
click input "text"
paste input "Wedge"
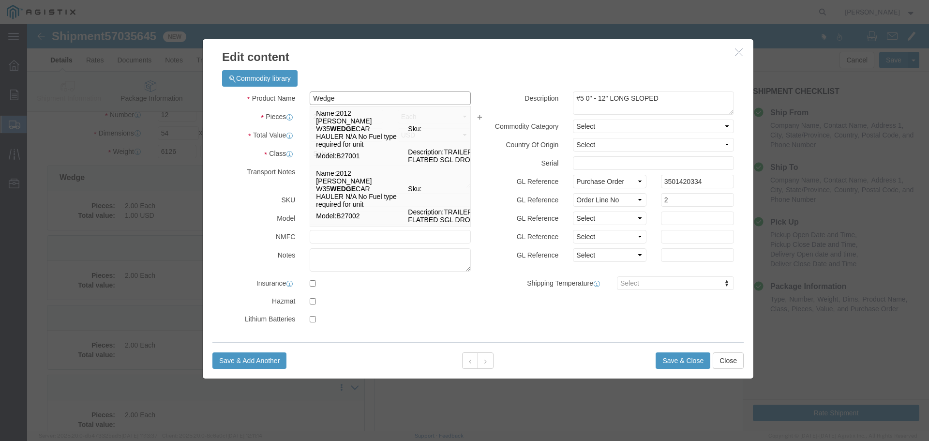
type input "Wedge"
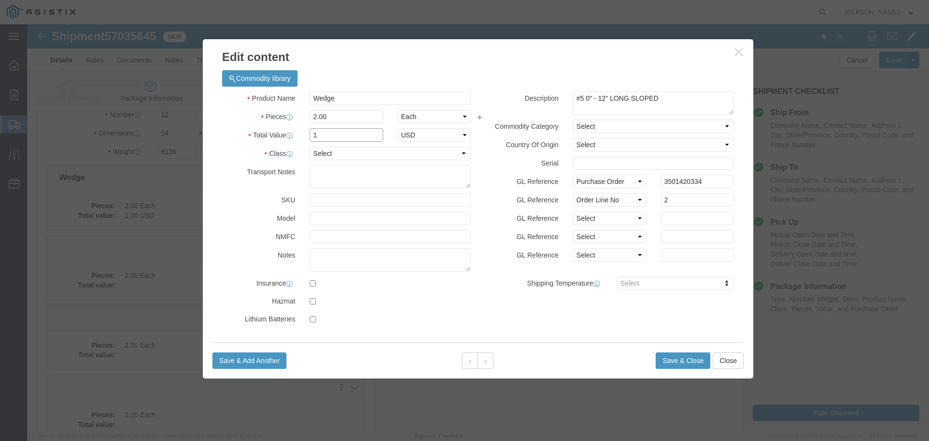
type input "1"
select select "USD"
select select "55"
click button "Save & Close"
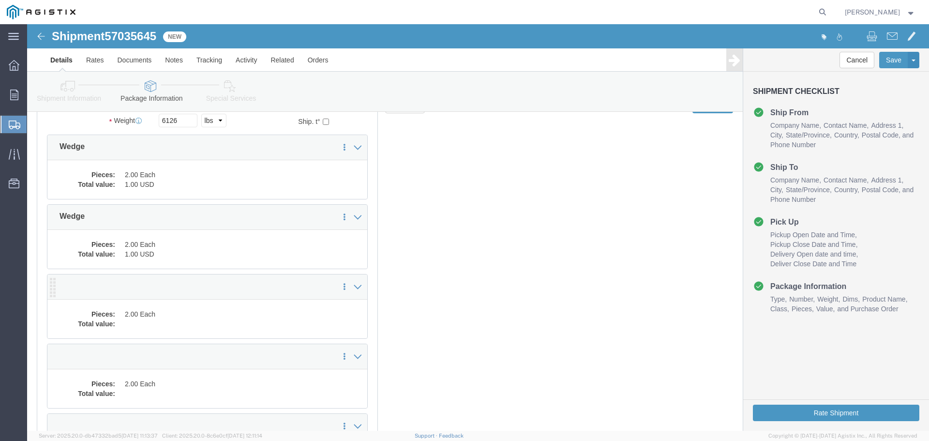
scroll to position [145, 0]
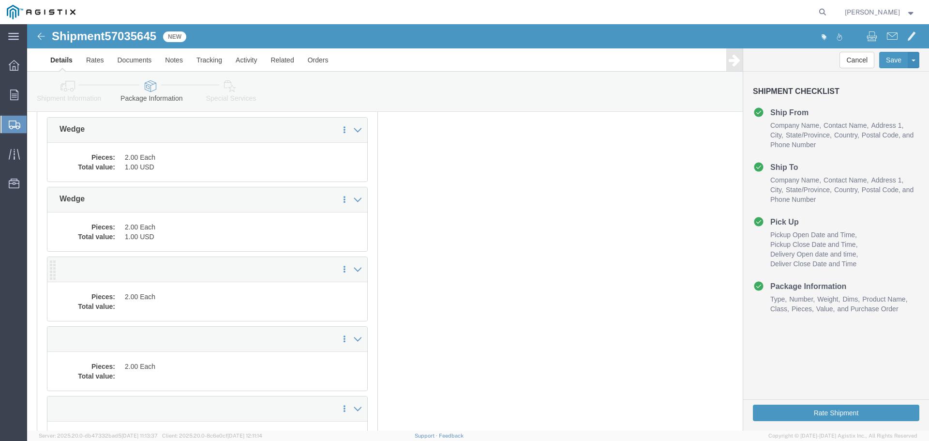
click dd
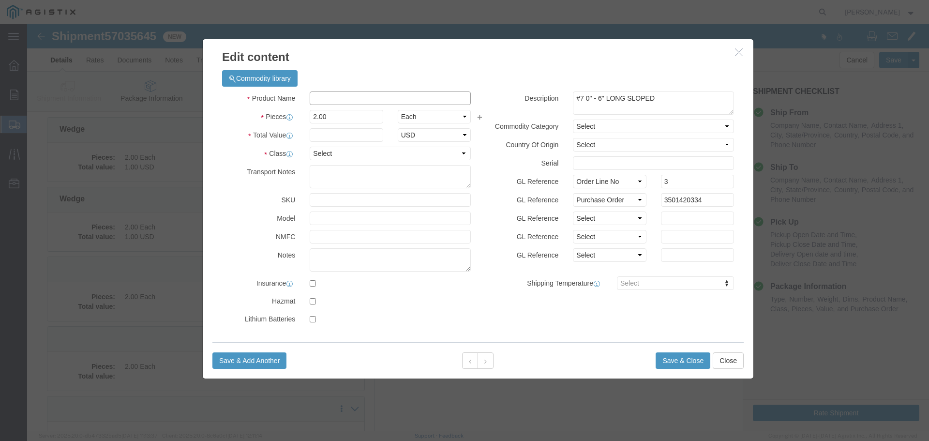
click input "text"
paste input "Wedge"
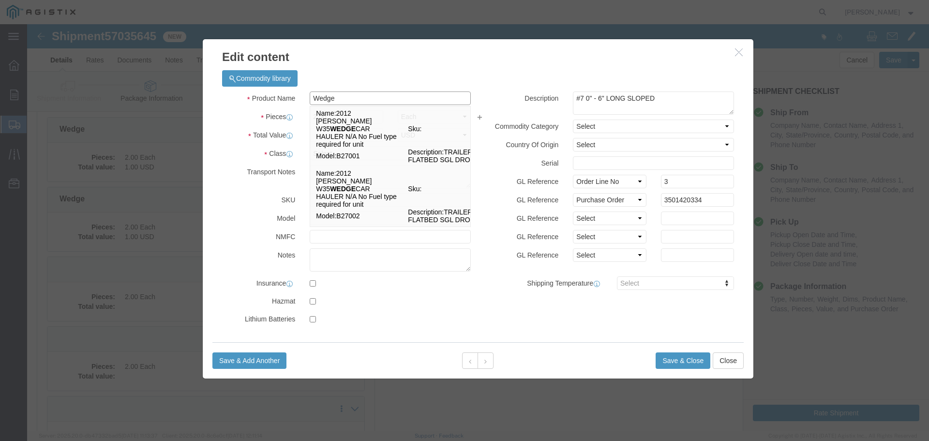
type input "Wedge"
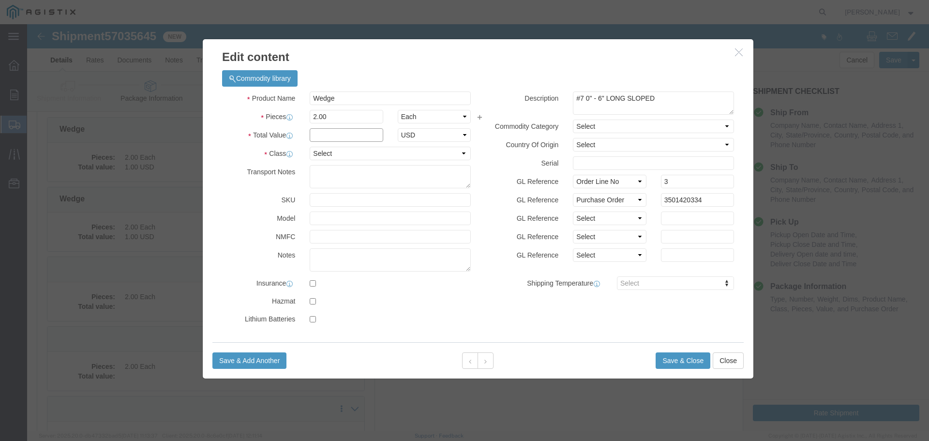
click input "text"
type input "1"
select select "USD"
select select "55"
click button "Save & Close"
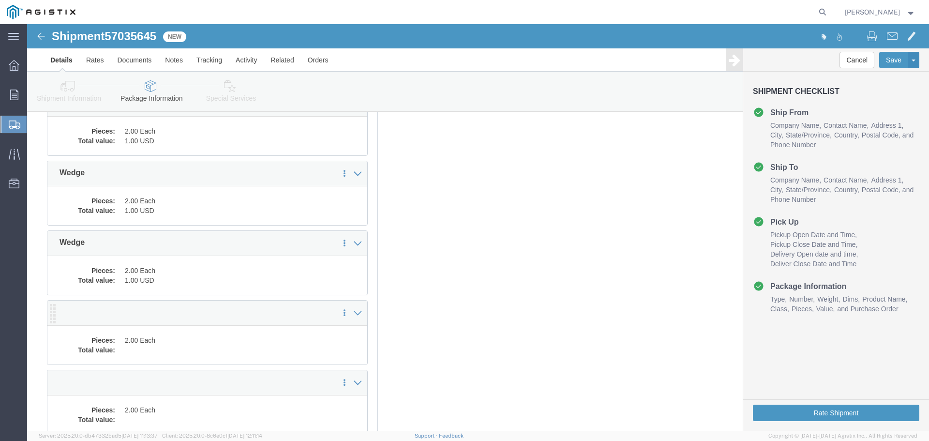
scroll to position [194, 0]
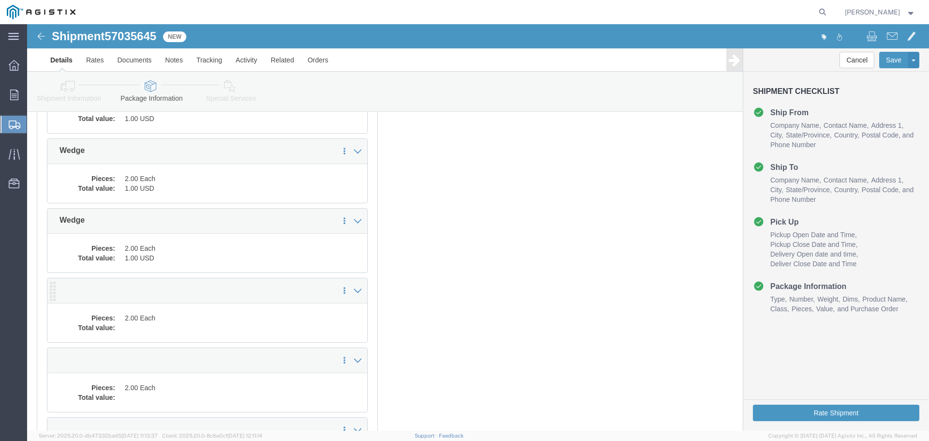
click dd "2.00 Each"
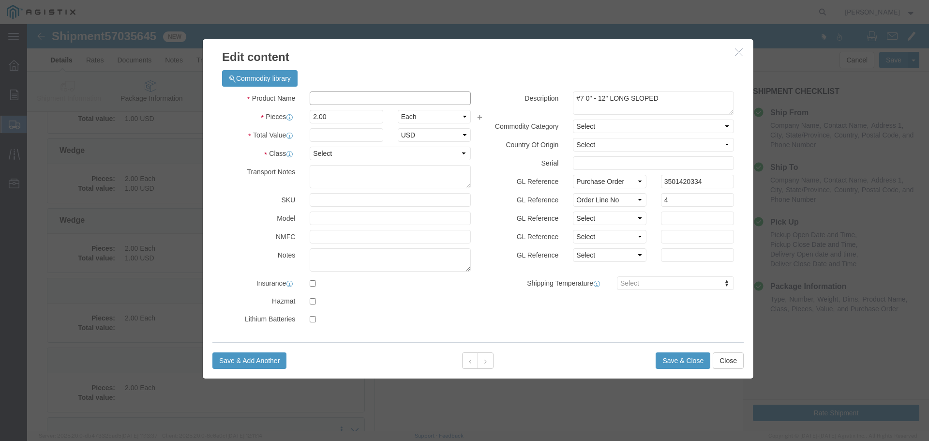
click input "text"
paste input "Wedge"
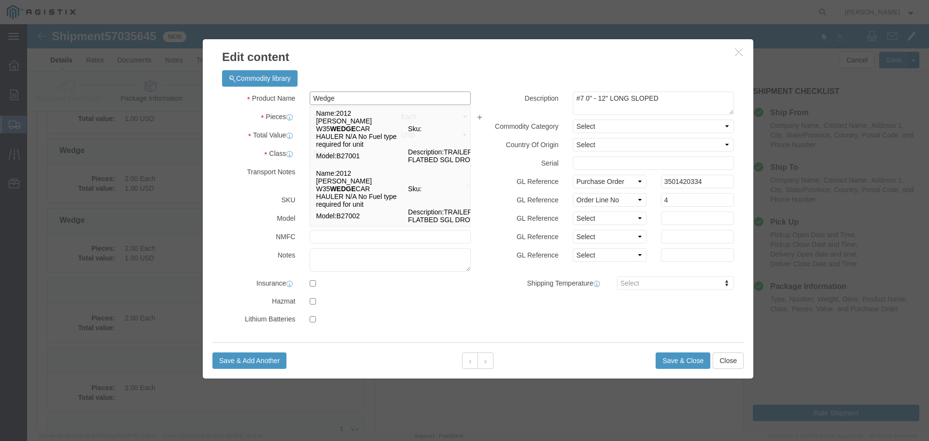
type input "Wedge"
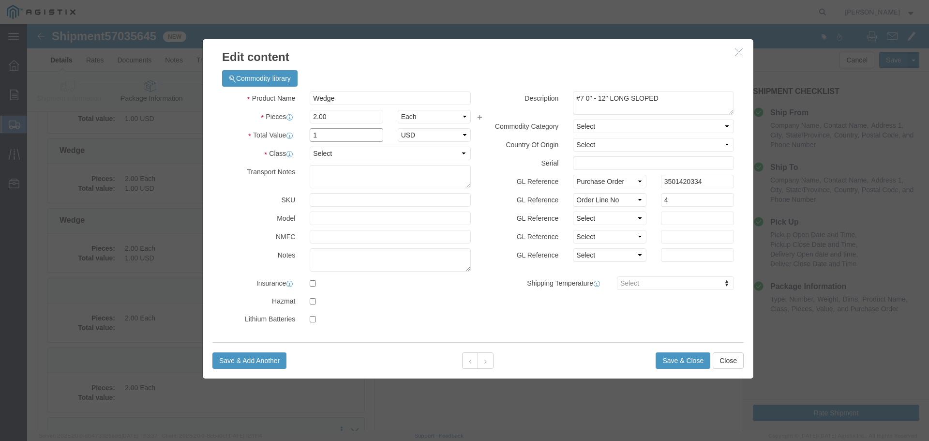
type input "1"
select select "USD"
select select "55"
click button "Save & Close"
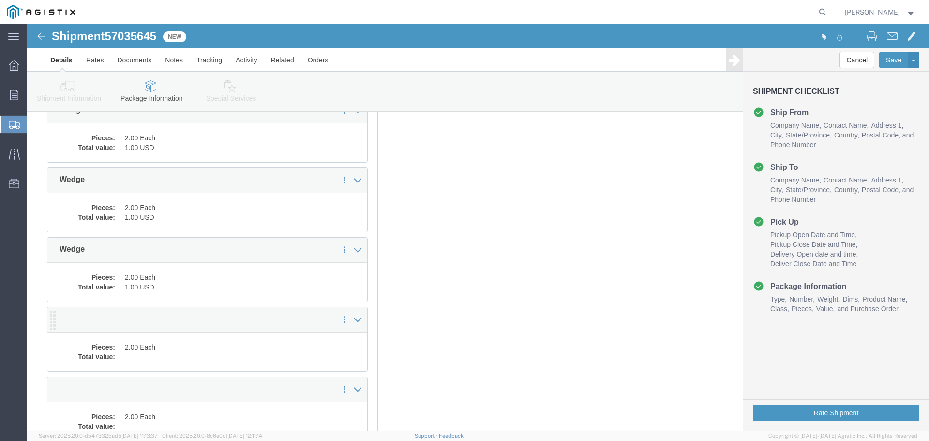
scroll to position [290, 0]
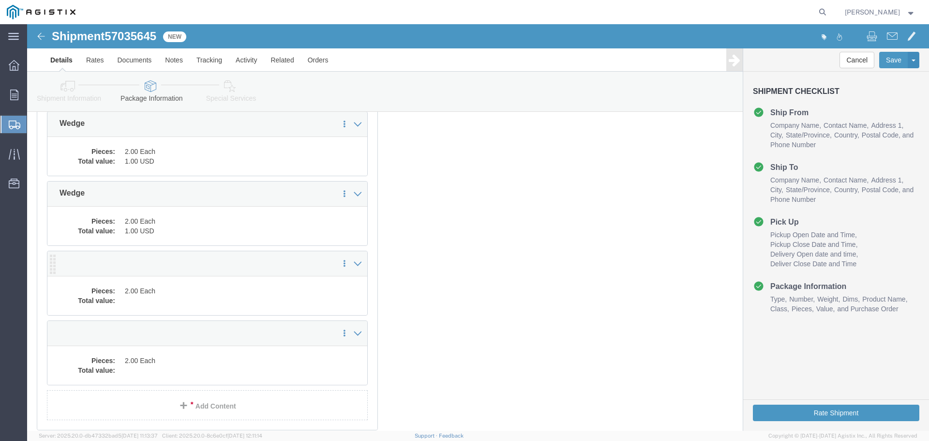
click dd "2.00 Each"
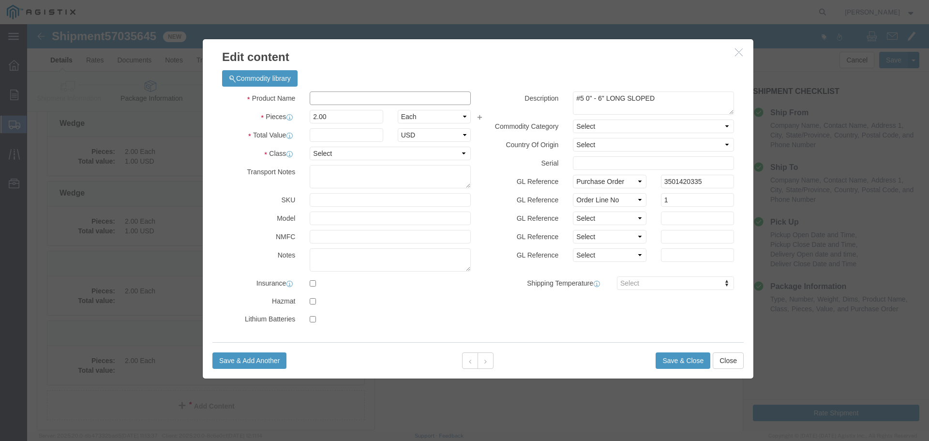
click input "text"
paste input "Wedge"
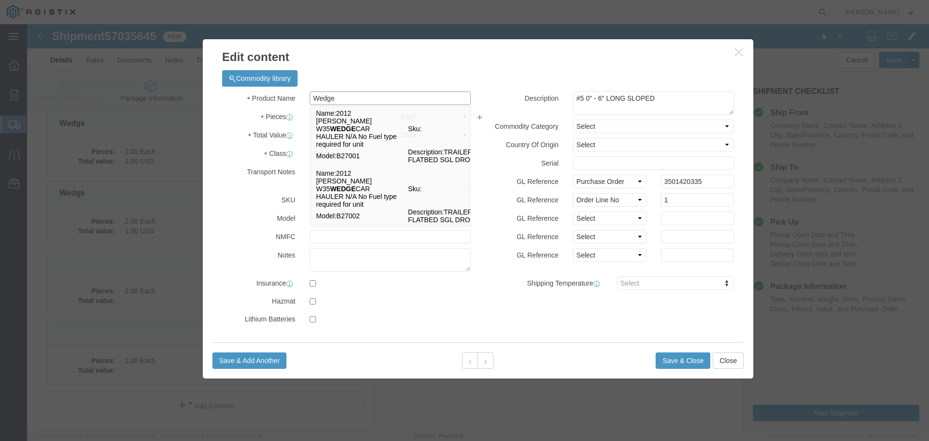
type input "Wedge"
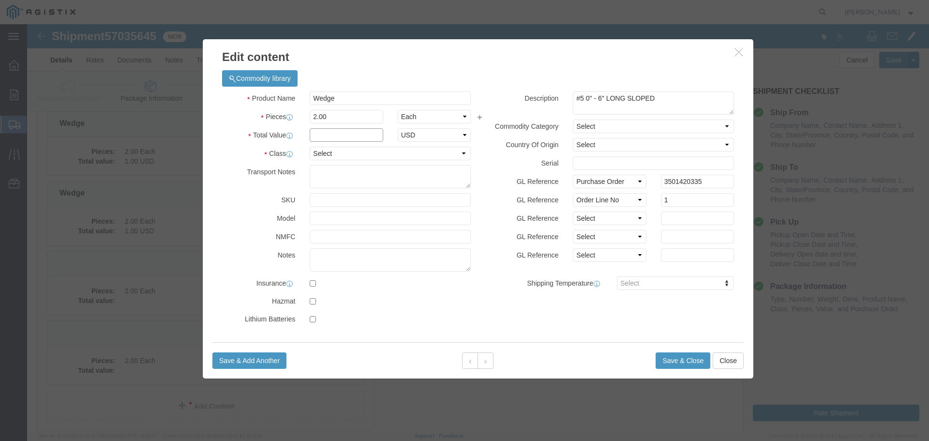
click input "text"
type input "1"
select select "USD"
select select "55"
click button "Save & Close"
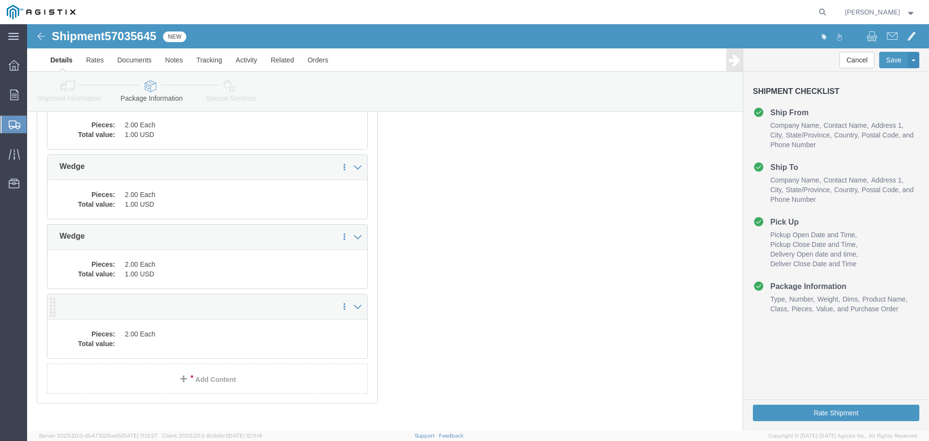
scroll to position [332, 0]
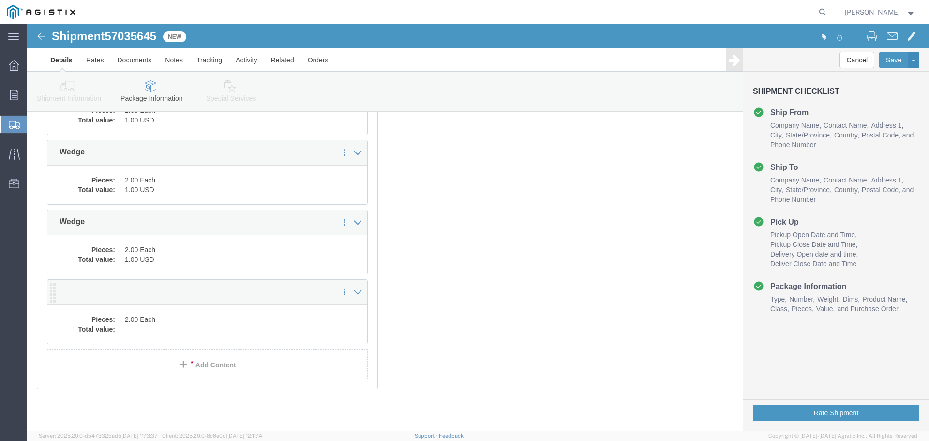
click dd "2.00 Each"
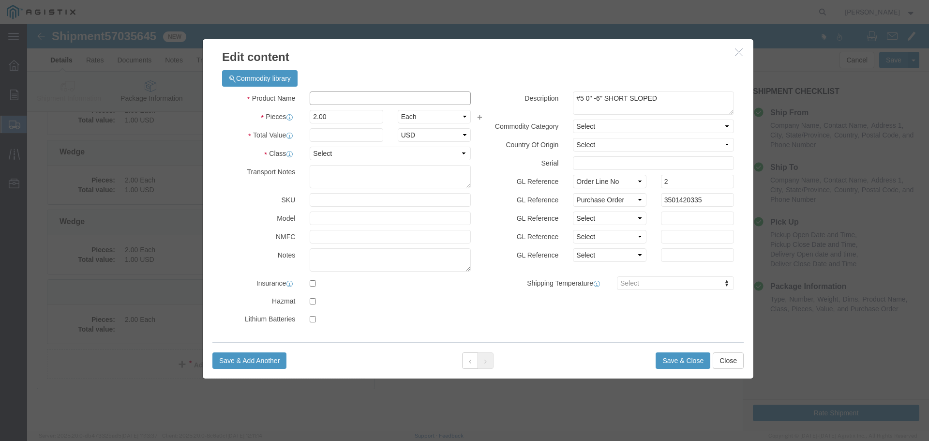
click input "text"
paste input "Wedge"
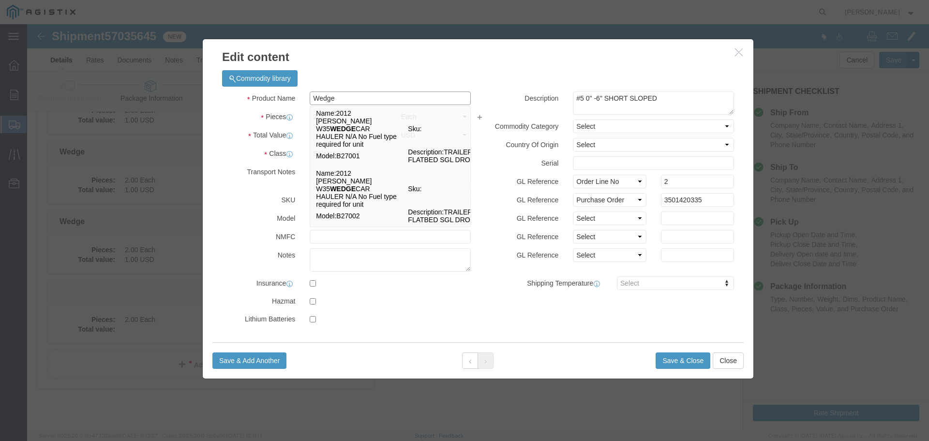
type input "Wedge"
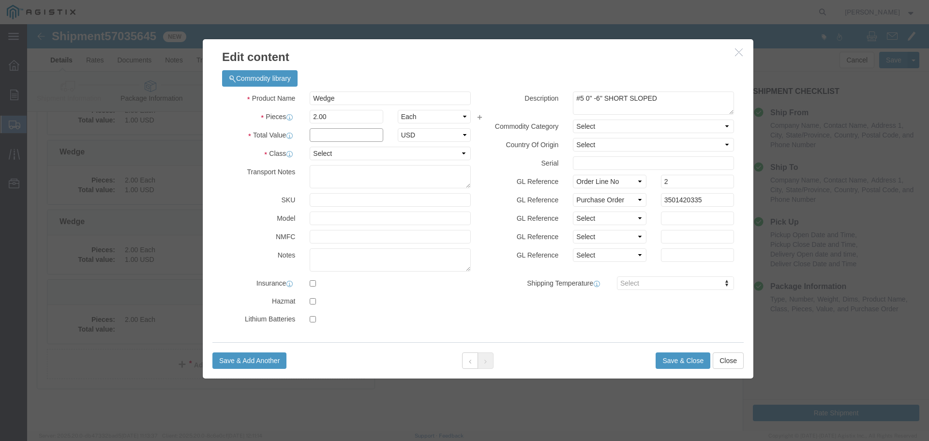
click input "text"
type input "1"
select select "USD"
select select "55"
click button "Save & Close"
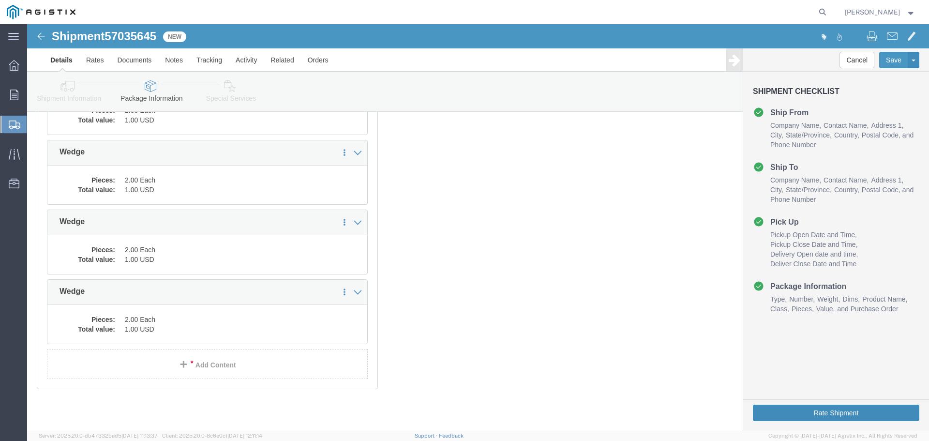
click button "Rate Shipment"
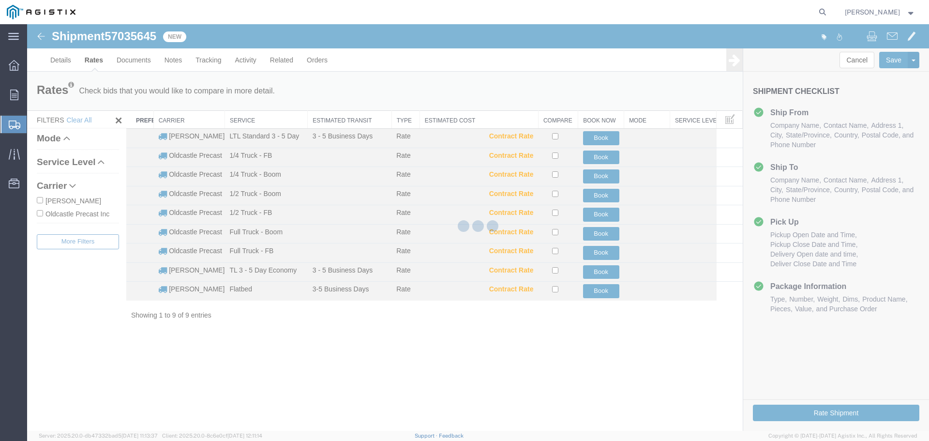
scroll to position [0, 0]
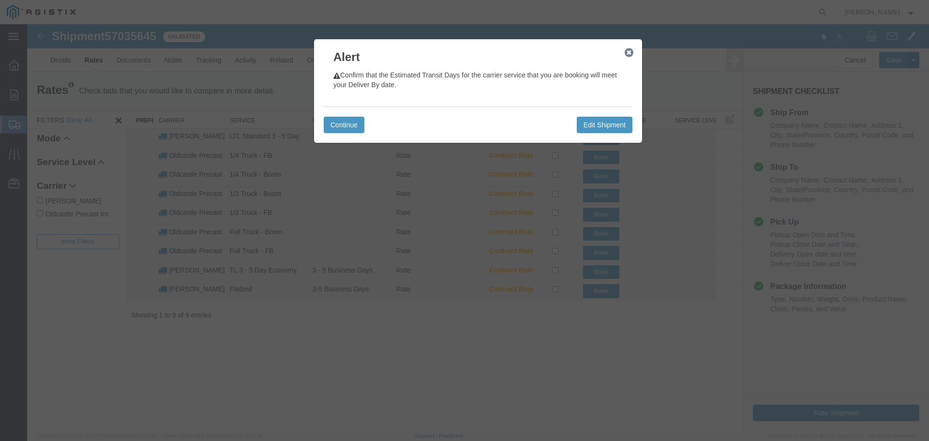
click at [632, 52] on icon "button" at bounding box center [629, 53] width 9 height 8
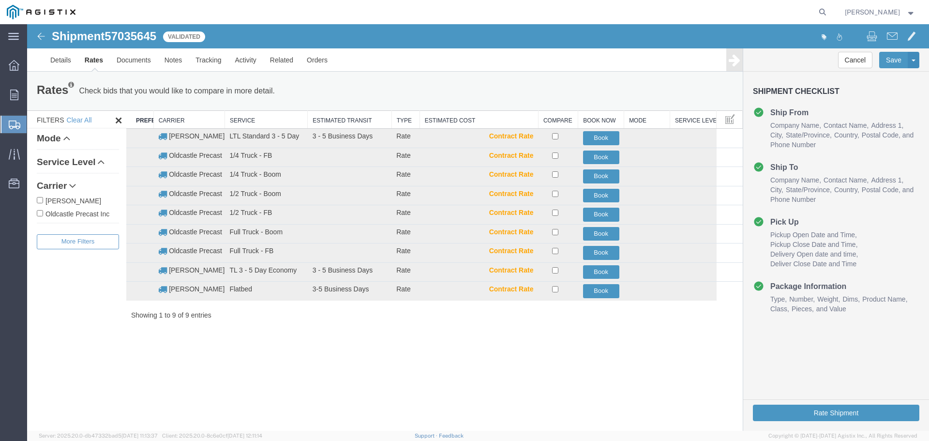
click at [79, 213] on label "Oldcastle Precast Inc" at bounding box center [78, 213] width 82 height 11
click at [43, 213] on input "Oldcastle Precast Inc" at bounding box center [40, 213] width 6 height 6
checkbox input "true"
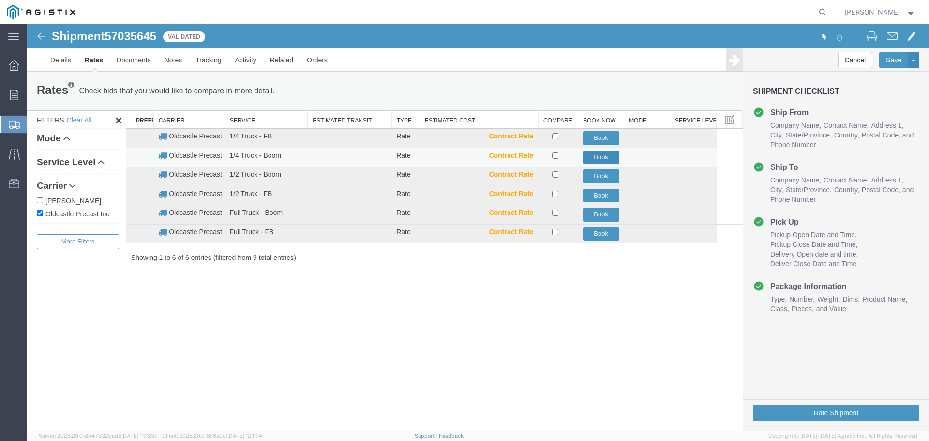
click at [602, 155] on button "Book" at bounding box center [601, 158] width 36 height 14
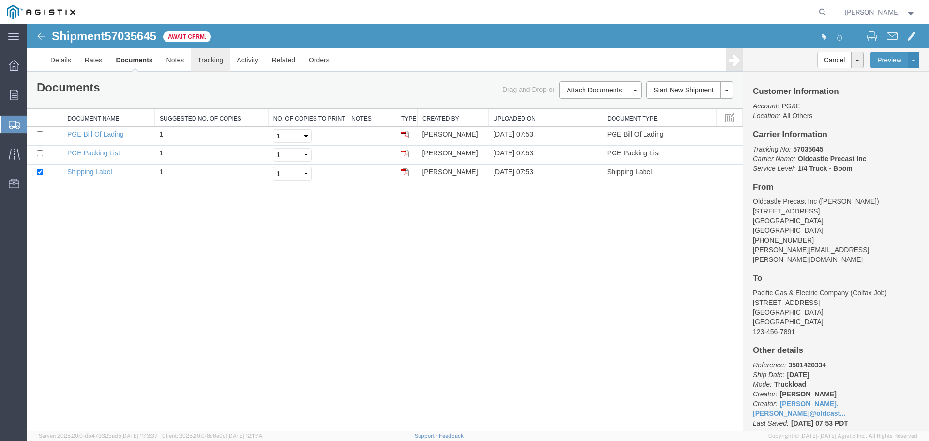
click at [210, 60] on link "Tracking" at bounding box center [210, 59] width 39 height 23
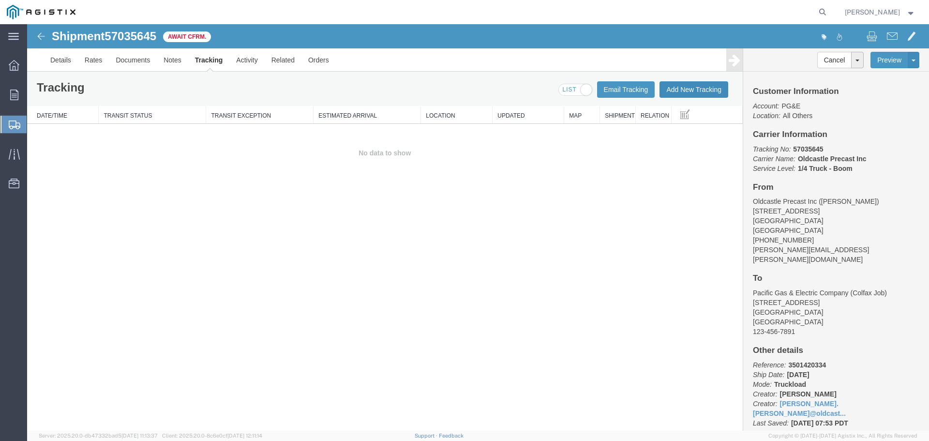
click at [686, 91] on button "Add New Tracking" at bounding box center [694, 89] width 69 height 16
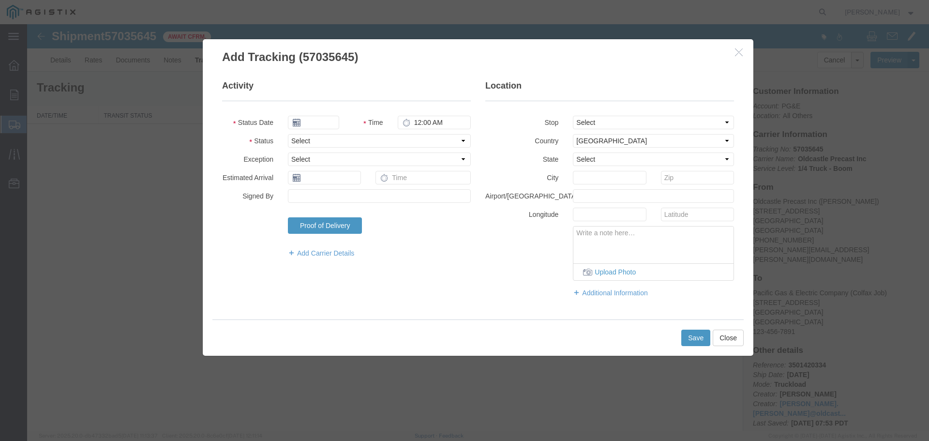
type input "[DATE]"
type input "8:00 AM"
click at [315, 138] on select "Select Arrival Notice Available Arrival Notice Imported Arrive at Delivery Loca…" at bounding box center [379, 141] width 183 height 14
select select "DELIVRED"
click at [288, 134] on select "Select Arrival Notice Available Arrival Notice Imported Arrive at Delivery Loca…" at bounding box center [379, 141] width 183 height 14
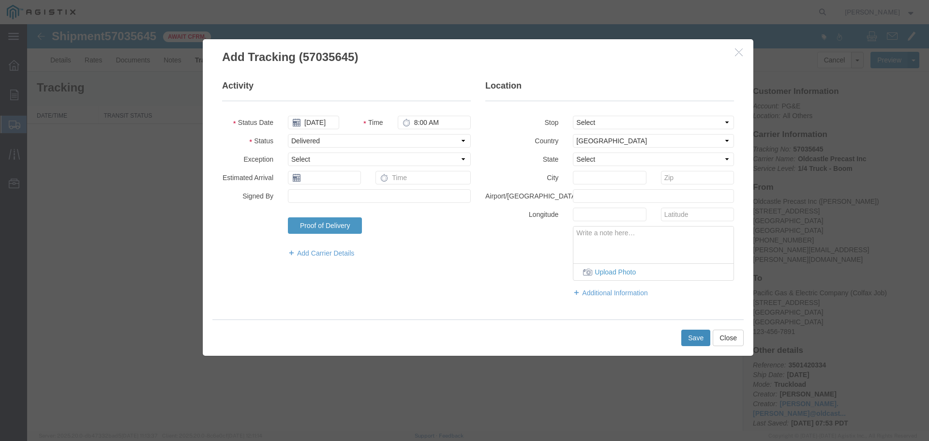
click at [689, 341] on button "Save" at bounding box center [696, 338] width 29 height 16
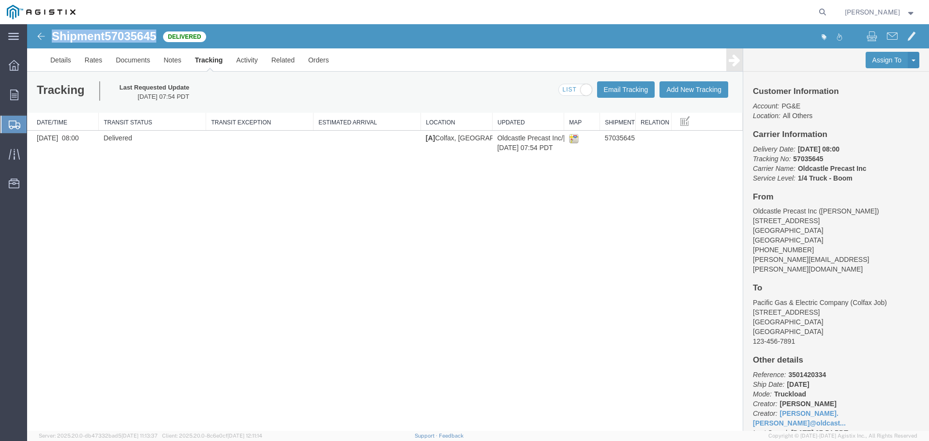
drag, startPoint x: 51, startPoint y: 33, endPoint x: 157, endPoint y: 37, distance: 106.1
click at [157, 37] on div "Shipment 57035645 1 of 1 Delivered" at bounding box center [253, 39] width 450 height 18
copy h1 "Shipment 57035645"
